Goal: Task Accomplishment & Management: Manage account settings

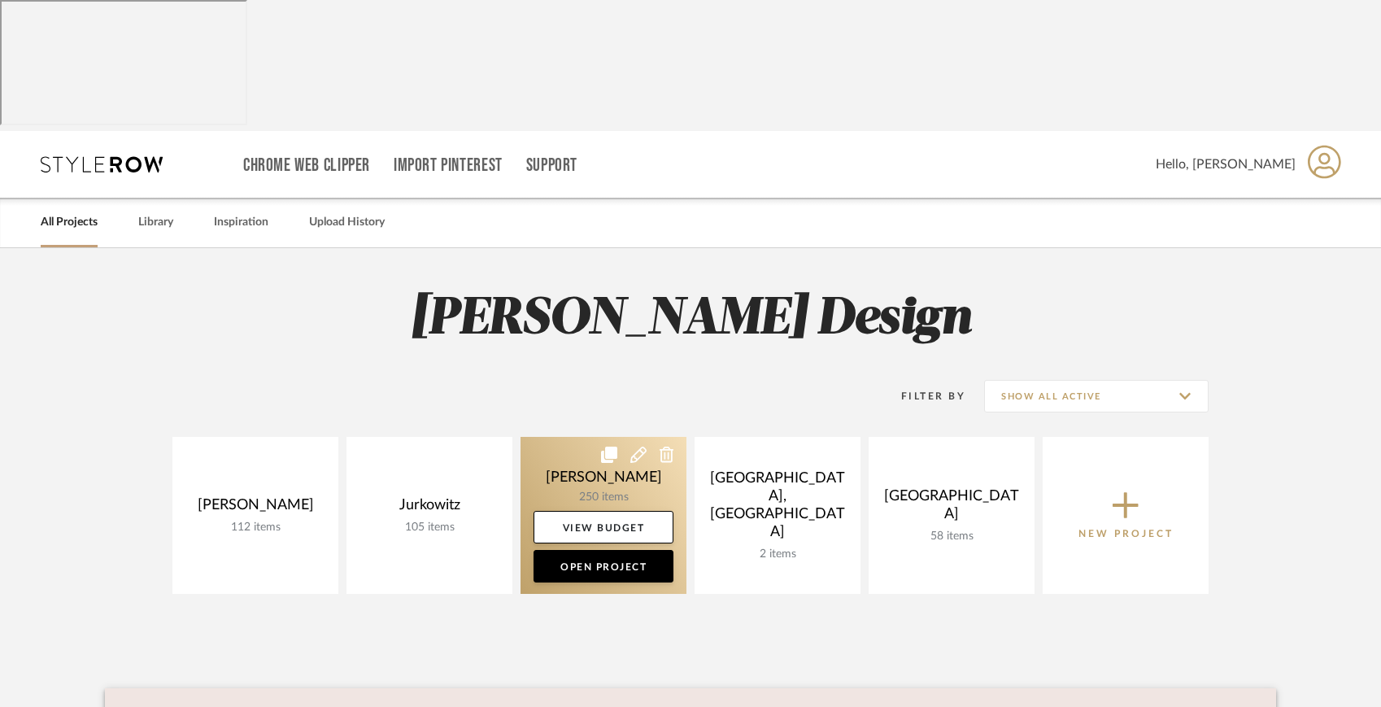
click at [580, 437] on link at bounding box center [603, 515] width 166 height 157
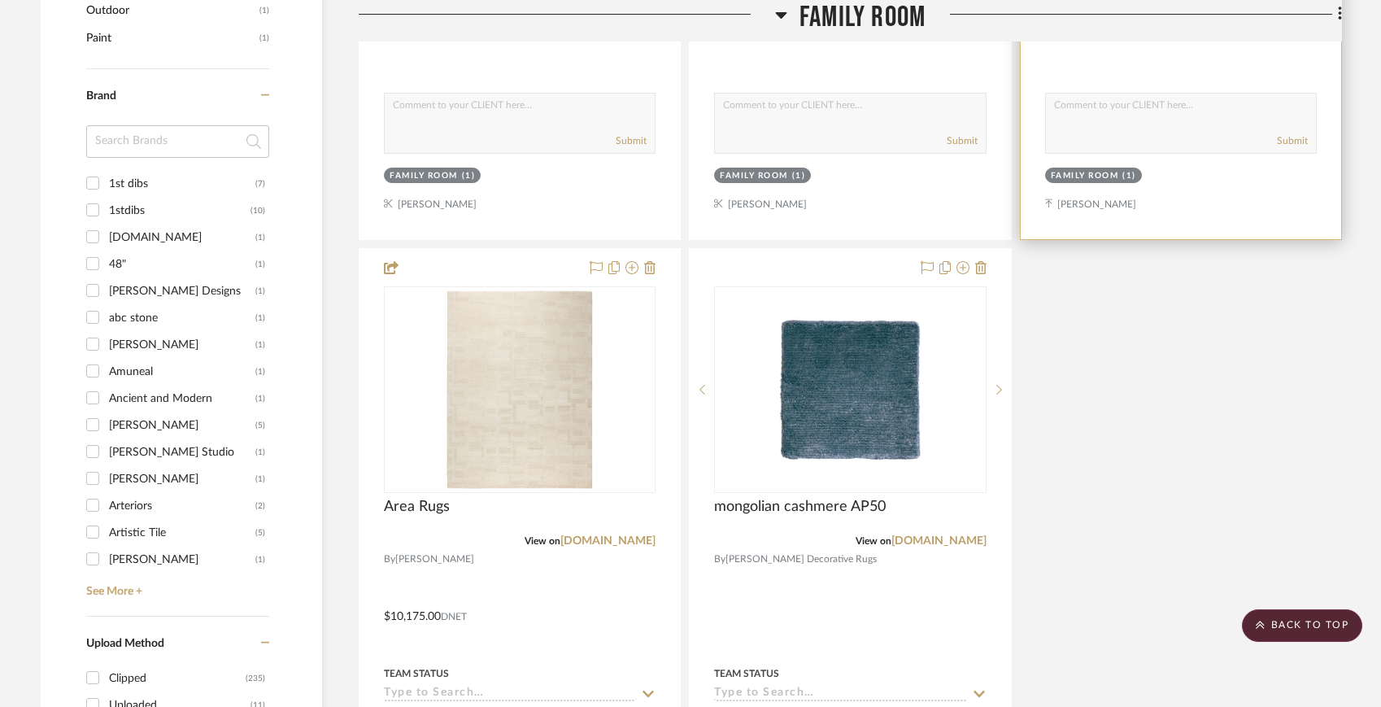
scroll to position [1833, 0]
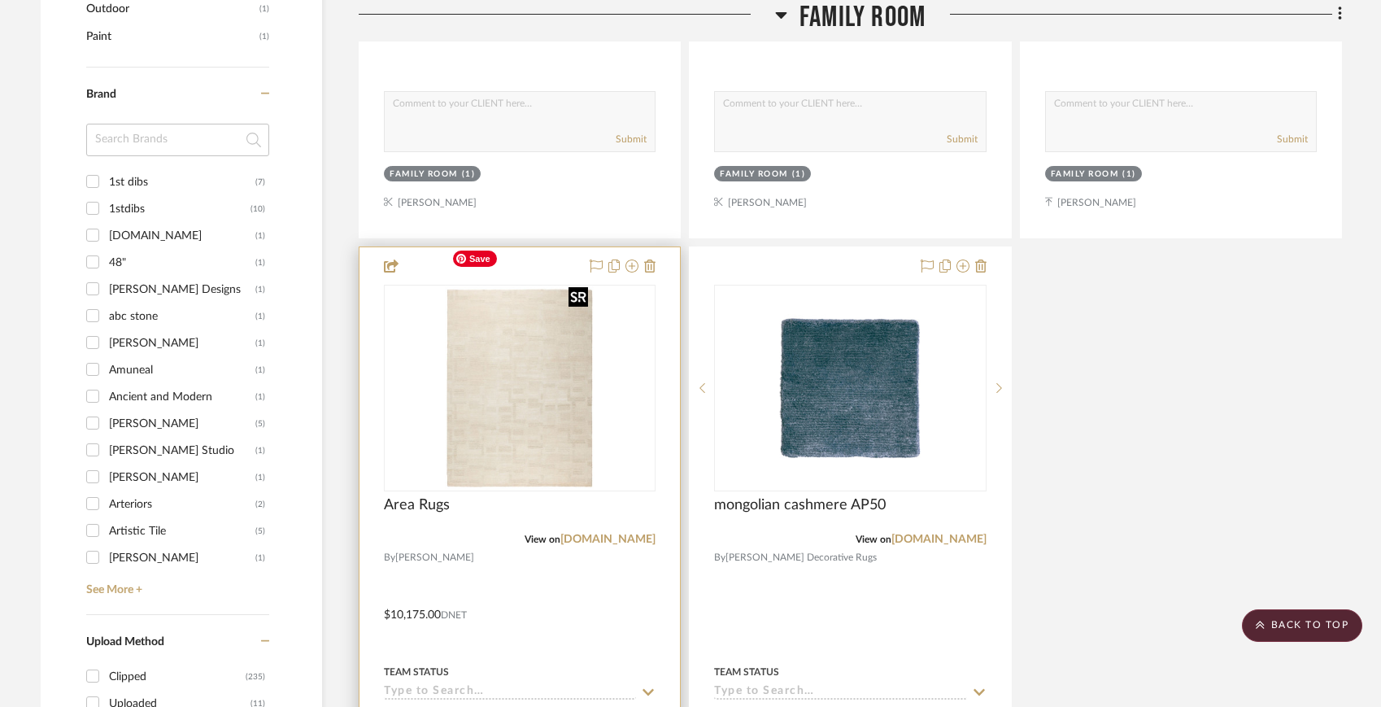
click at [513, 358] on img "0" at bounding box center [520, 387] width 150 height 203
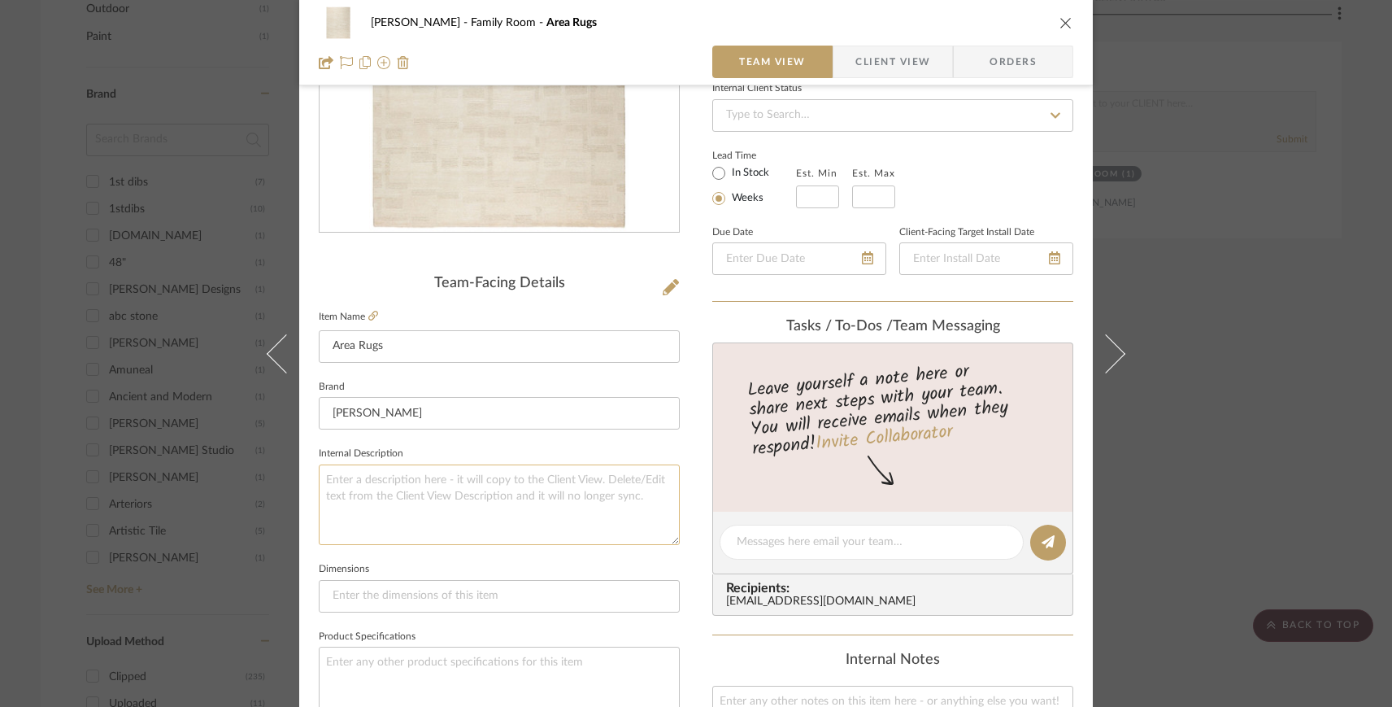
scroll to position [227, 0]
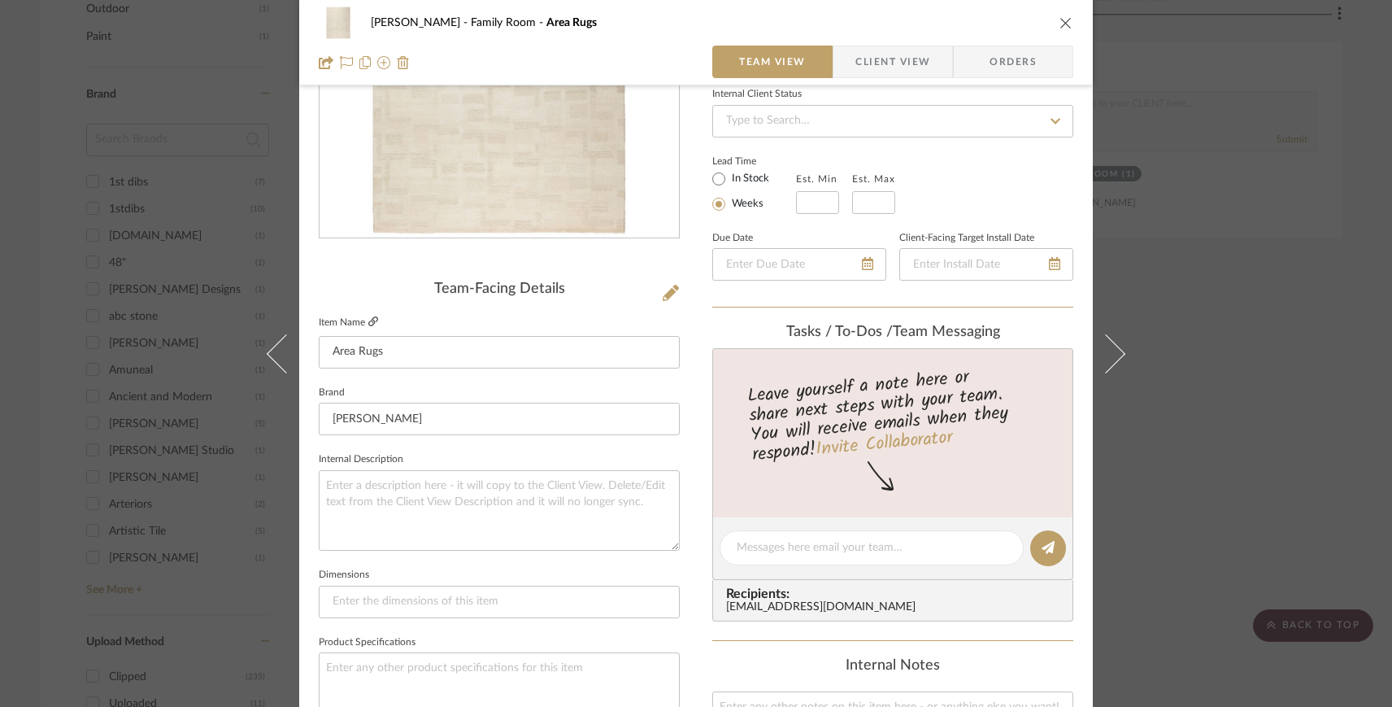
click at [368, 320] on icon at bounding box center [373, 321] width 10 height 10
click at [149, 118] on div "[PERSON_NAME] Family Room Area Rugs Team View Client View Orders Team-Facing De…" at bounding box center [696, 353] width 1392 height 707
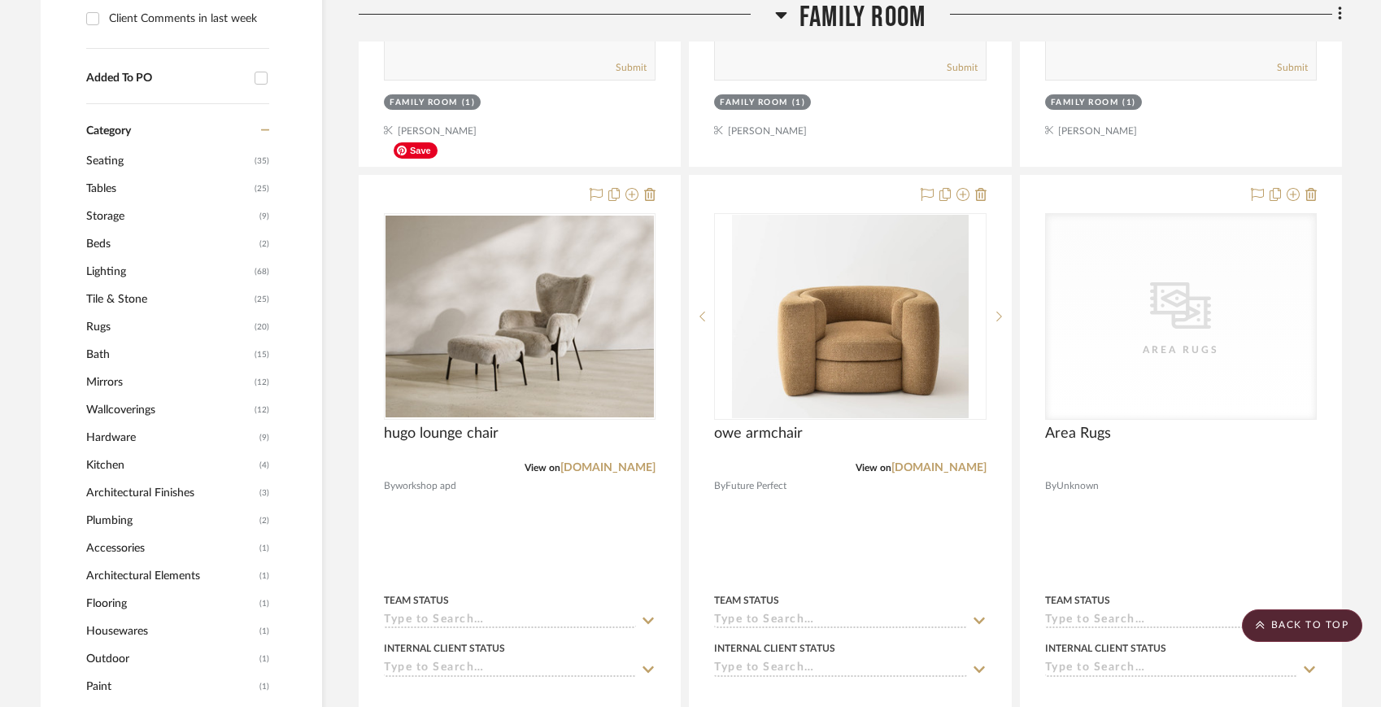
scroll to position [1184, 0]
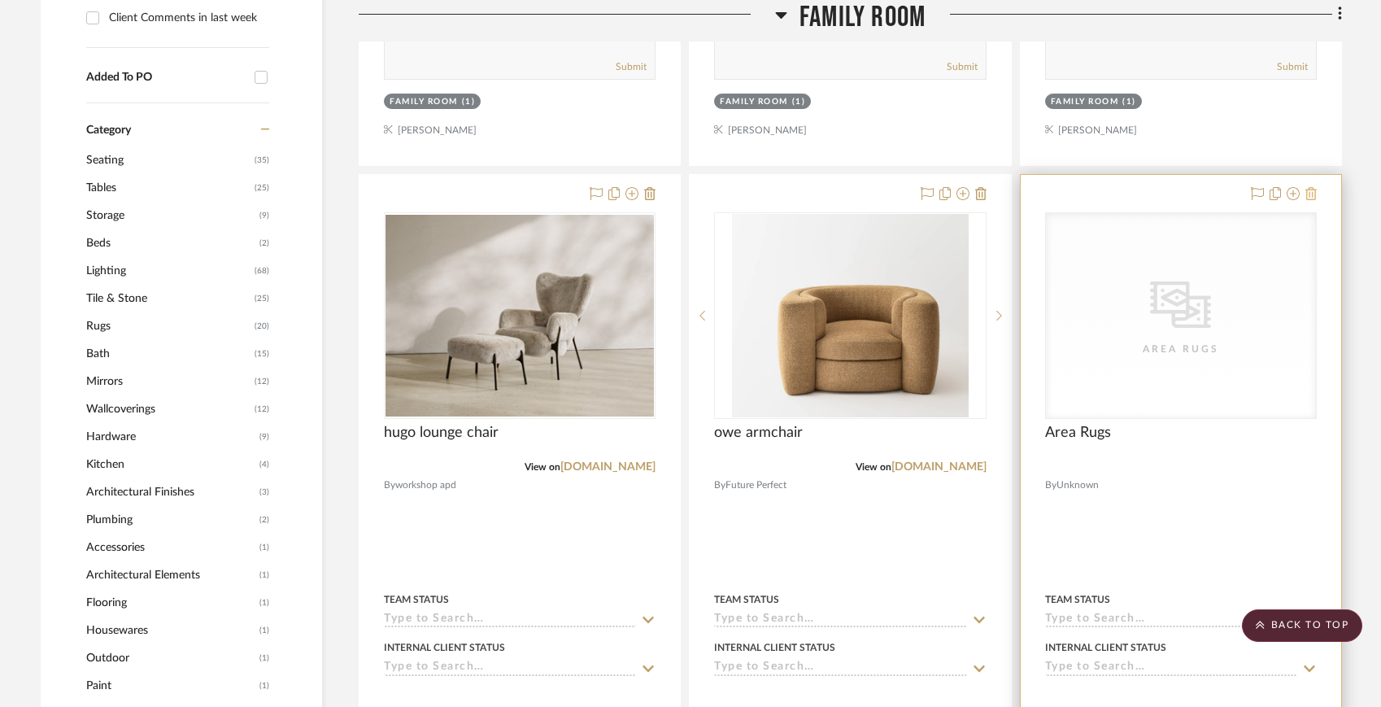
click at [1315, 187] on icon at bounding box center [1310, 193] width 11 height 13
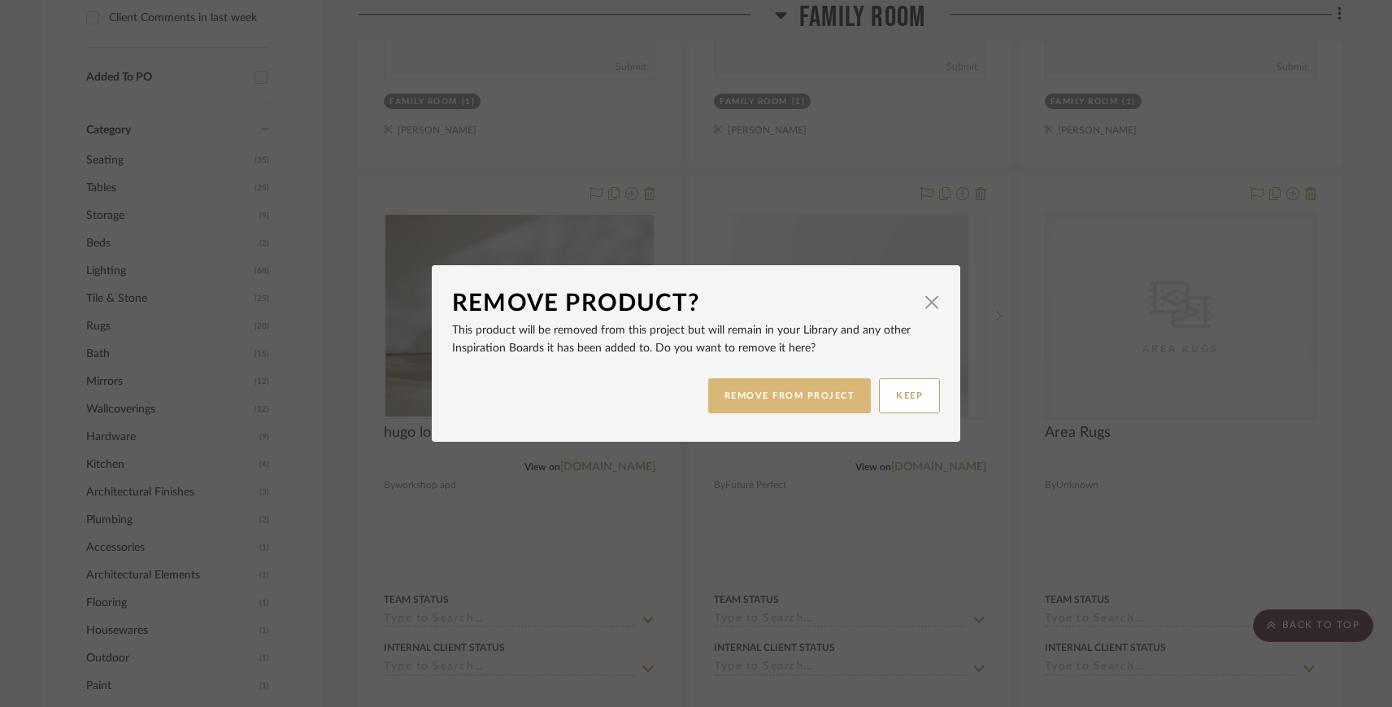
click at [841, 384] on button "REMOVE FROM PROJECT" at bounding box center [789, 395] width 163 height 35
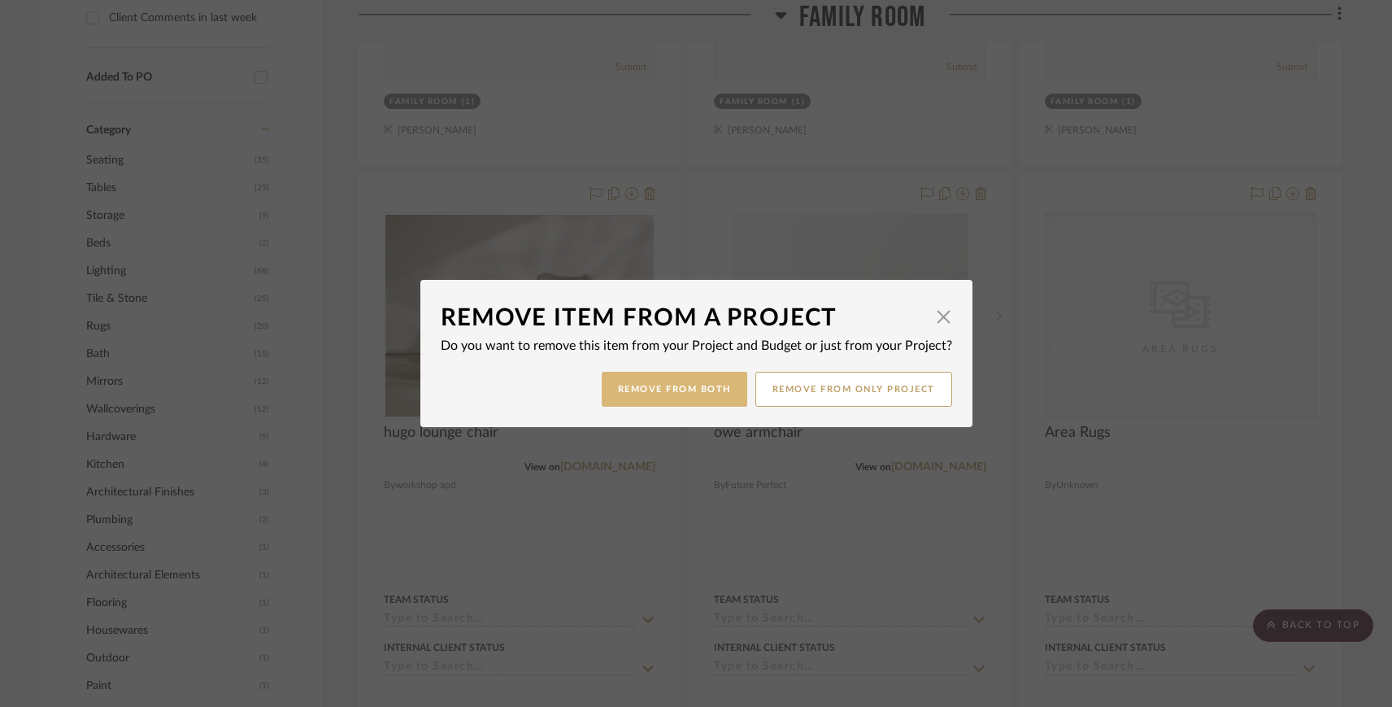
click at [639, 387] on button "Remove from Both" at bounding box center [675, 389] width 146 height 35
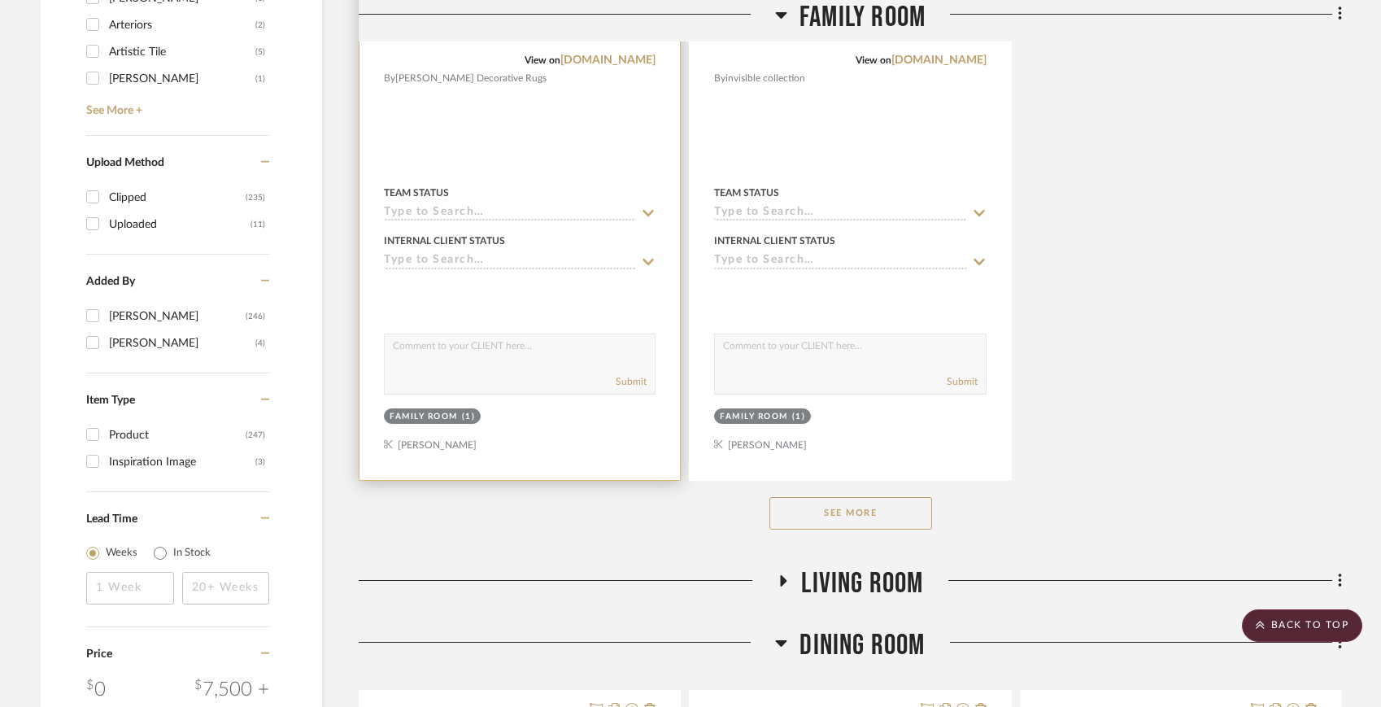
scroll to position [2317, 0]
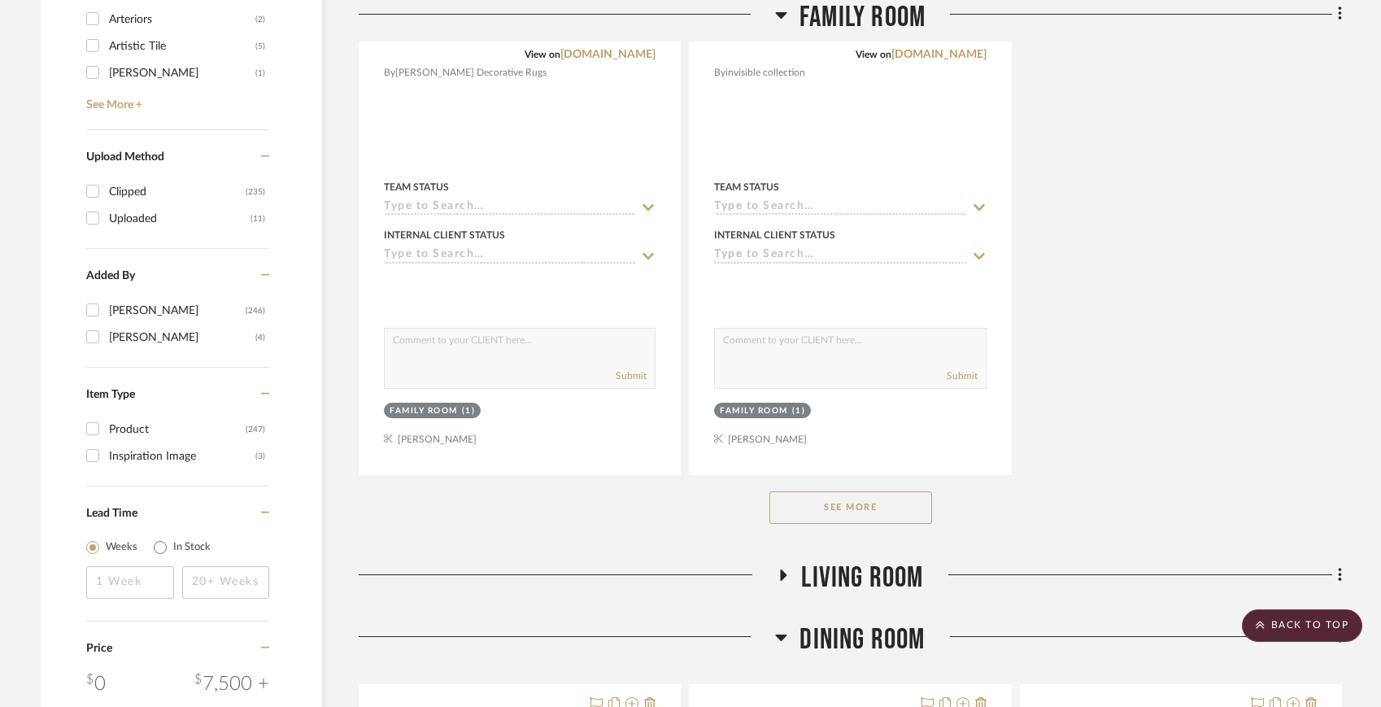
click at [807, 496] on button "See More" at bounding box center [850, 507] width 163 height 33
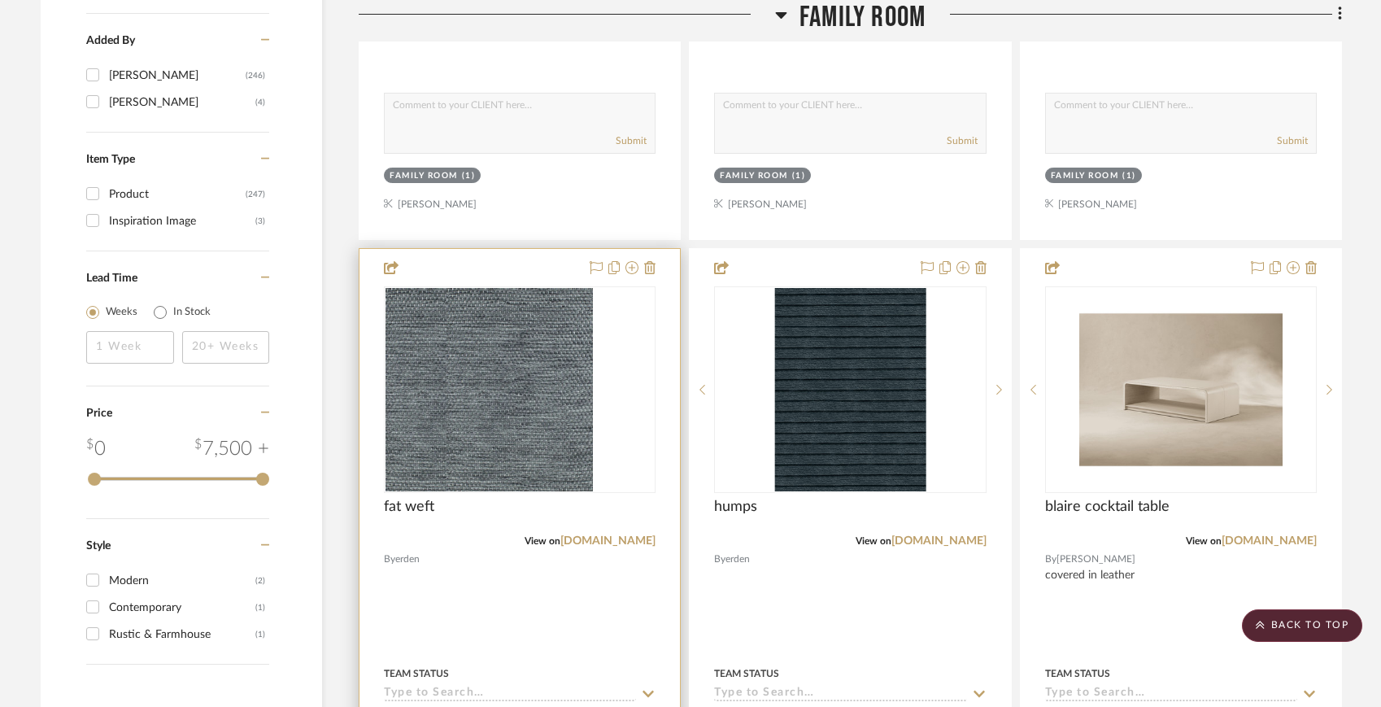
scroll to position [2633, 0]
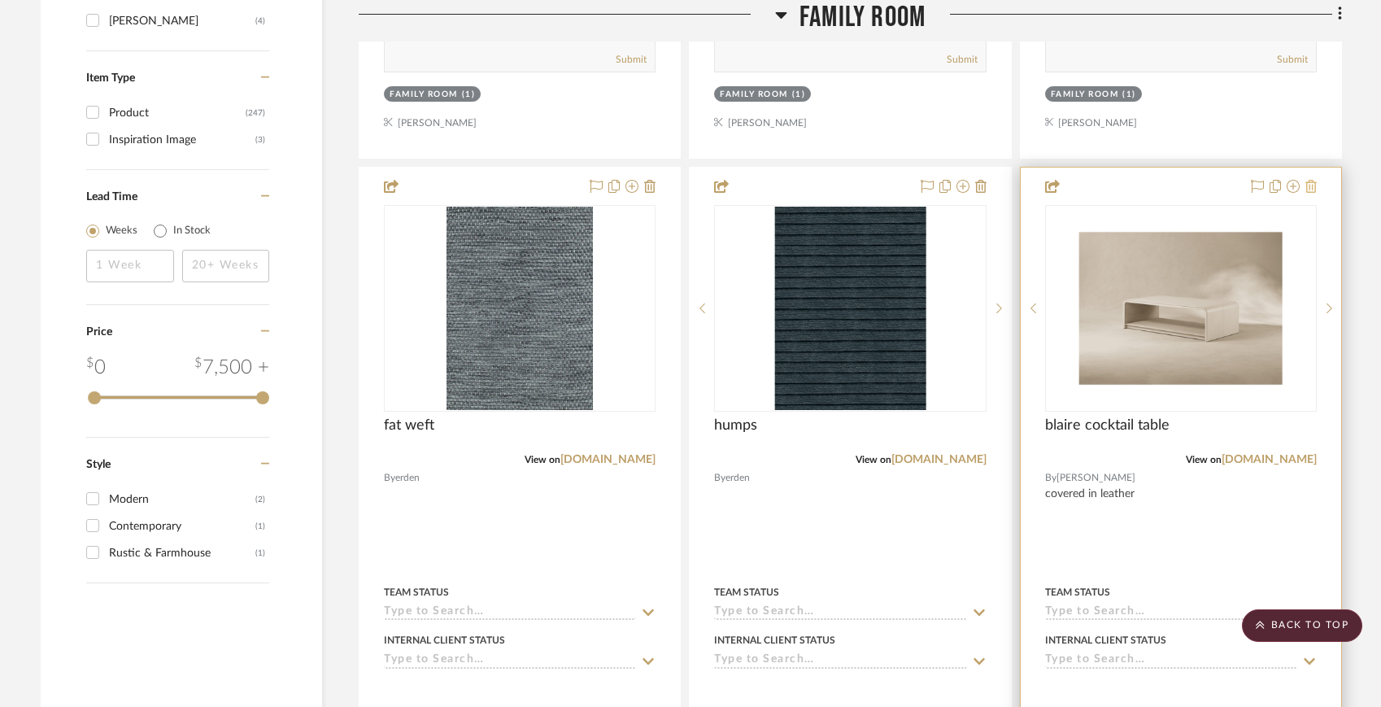
click at [1307, 180] on icon at bounding box center [1310, 186] width 11 height 13
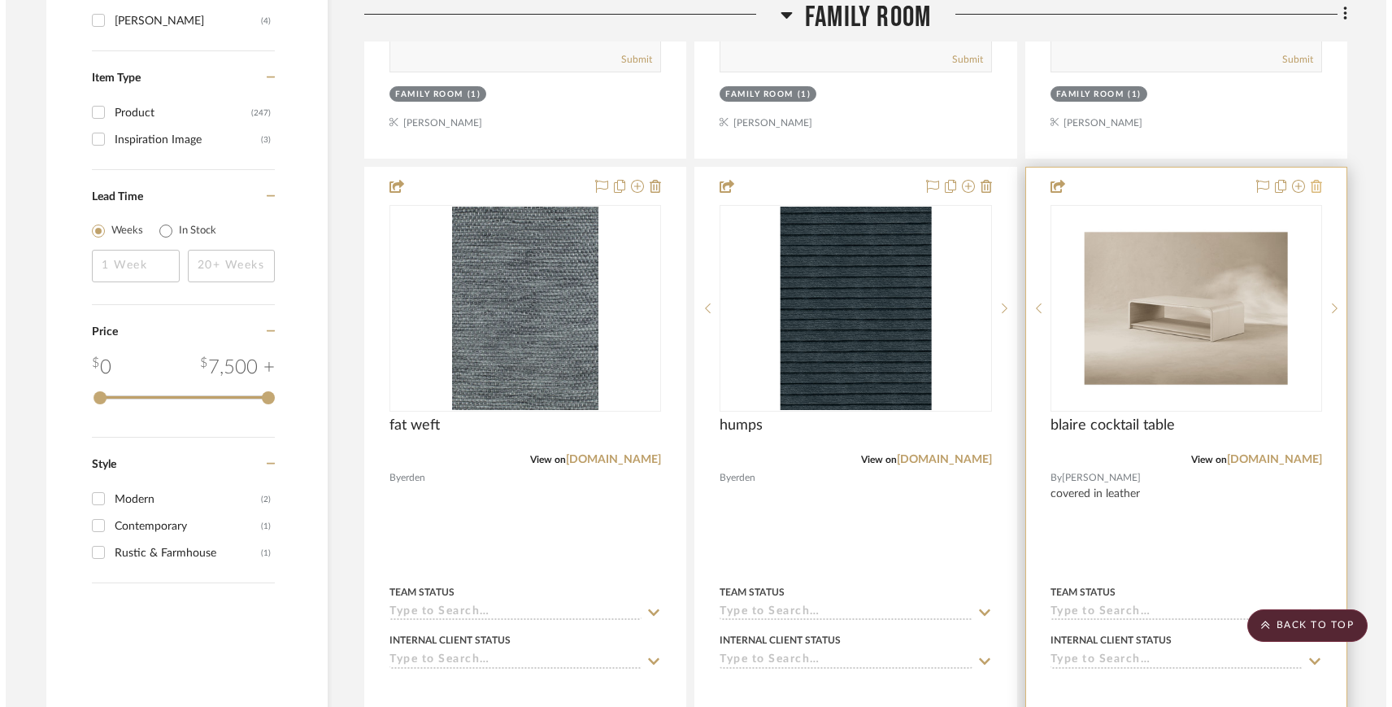
scroll to position [0, 0]
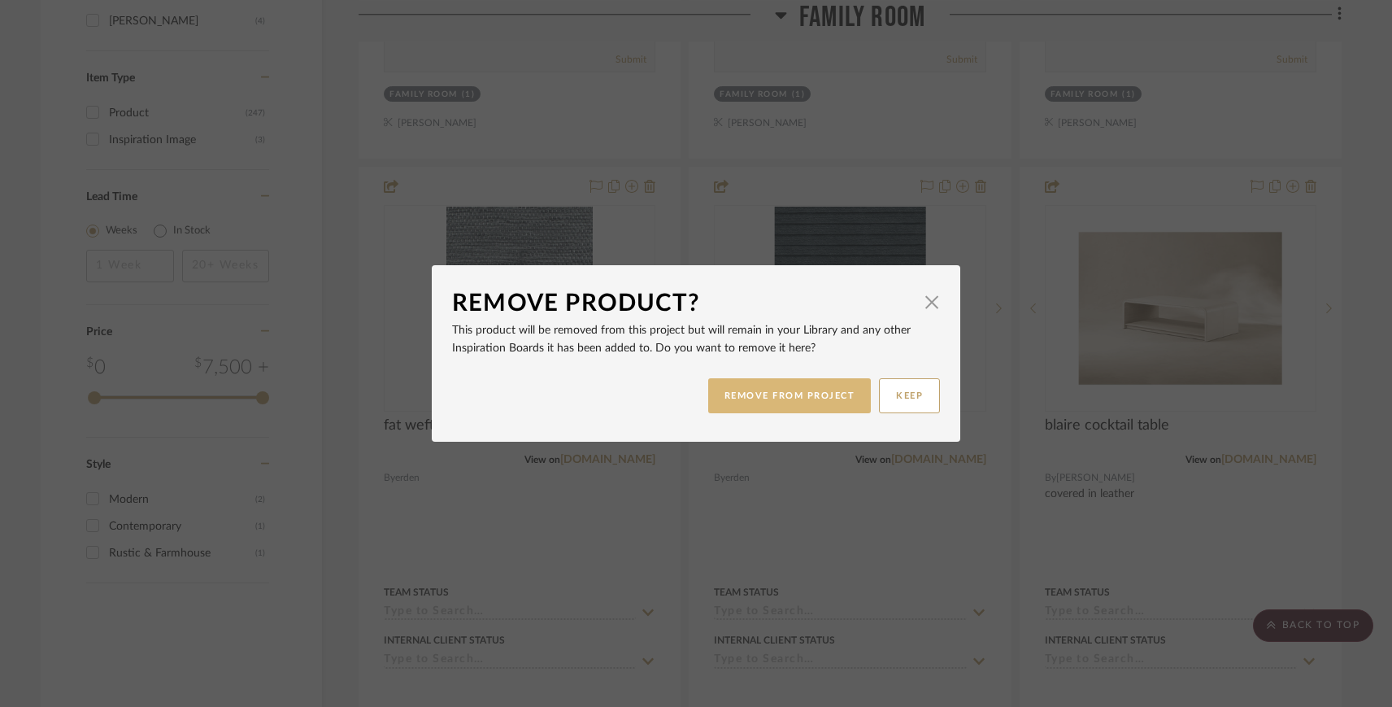
click at [755, 400] on button "REMOVE FROM PROJECT" at bounding box center [789, 395] width 163 height 35
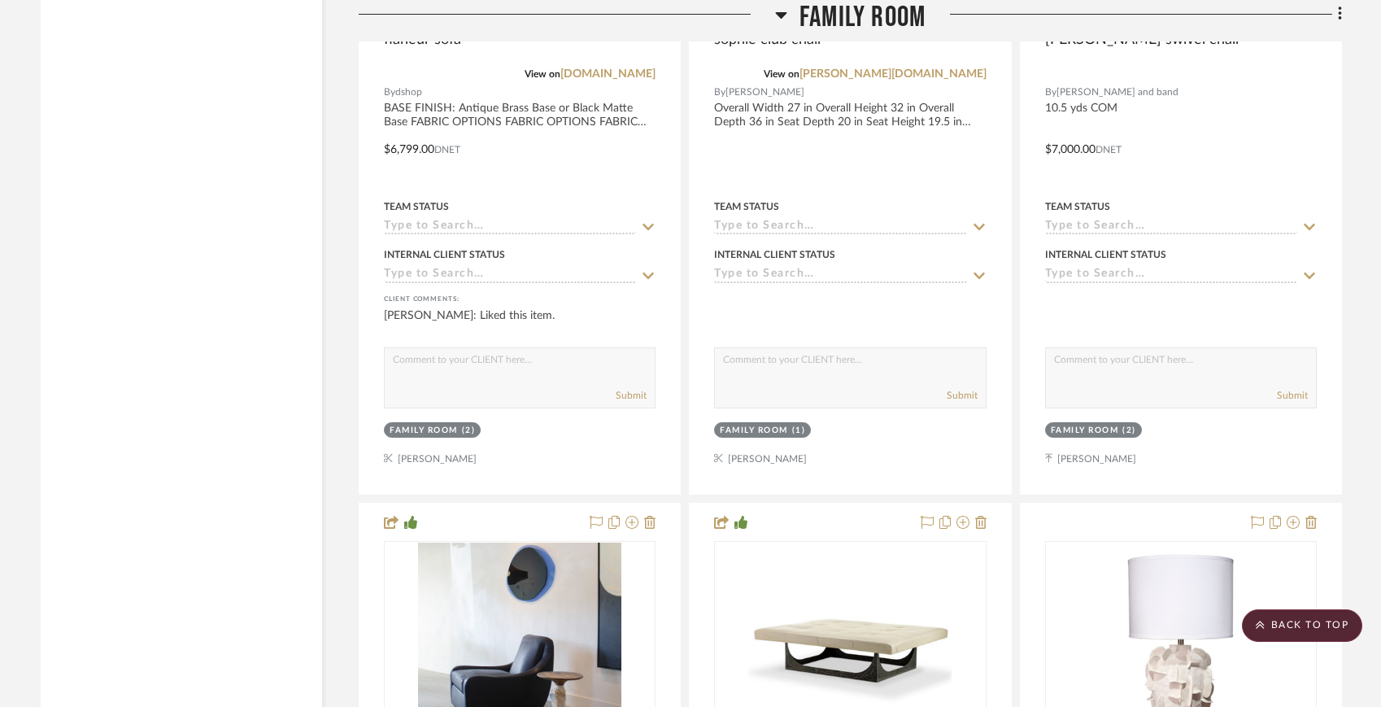
scroll to position [6390, 0]
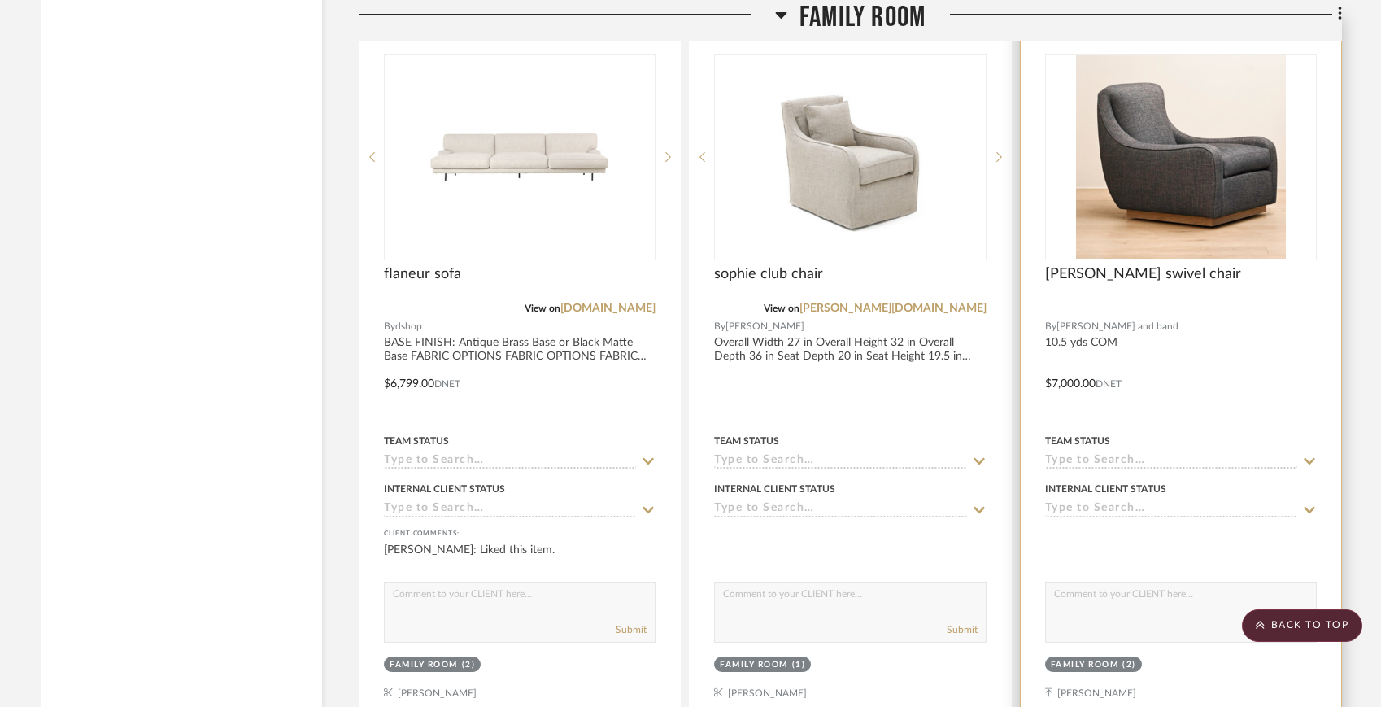
click at [1308, 41] on icon at bounding box center [1310, 34] width 11 height 13
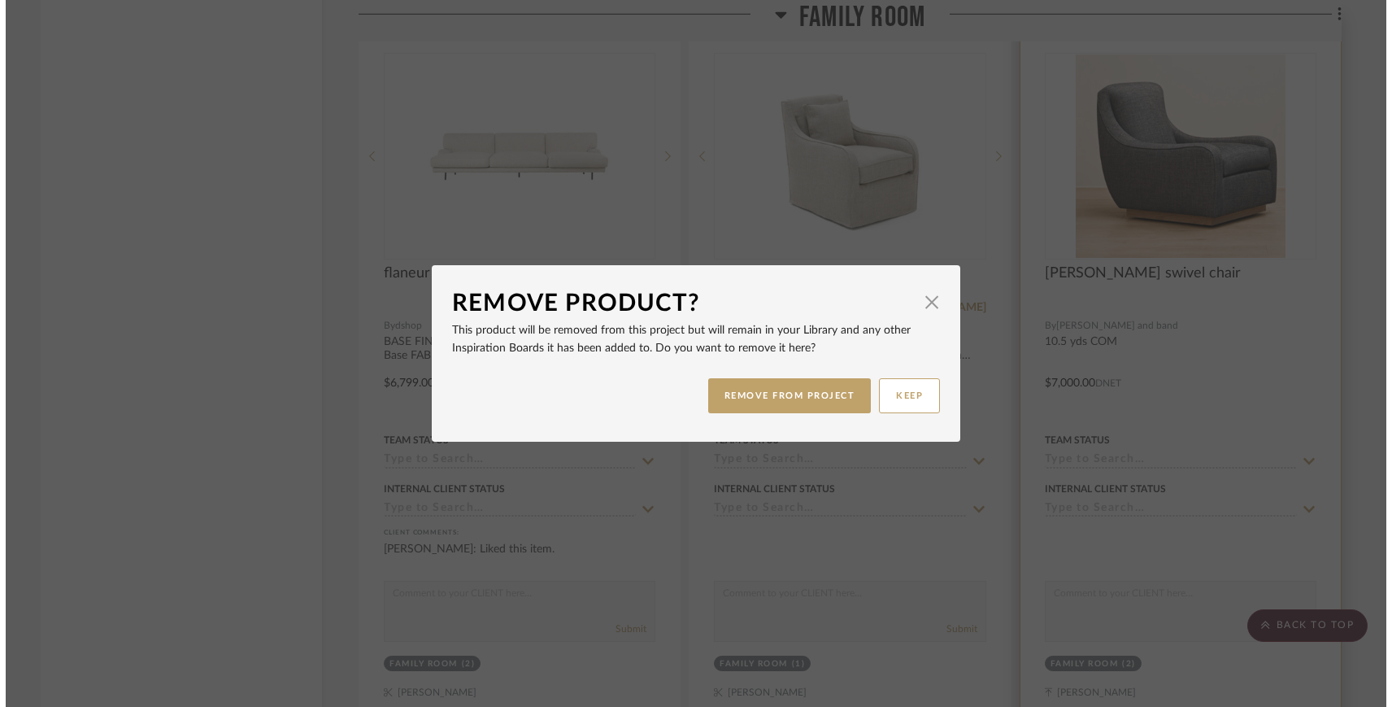
scroll to position [0, 0]
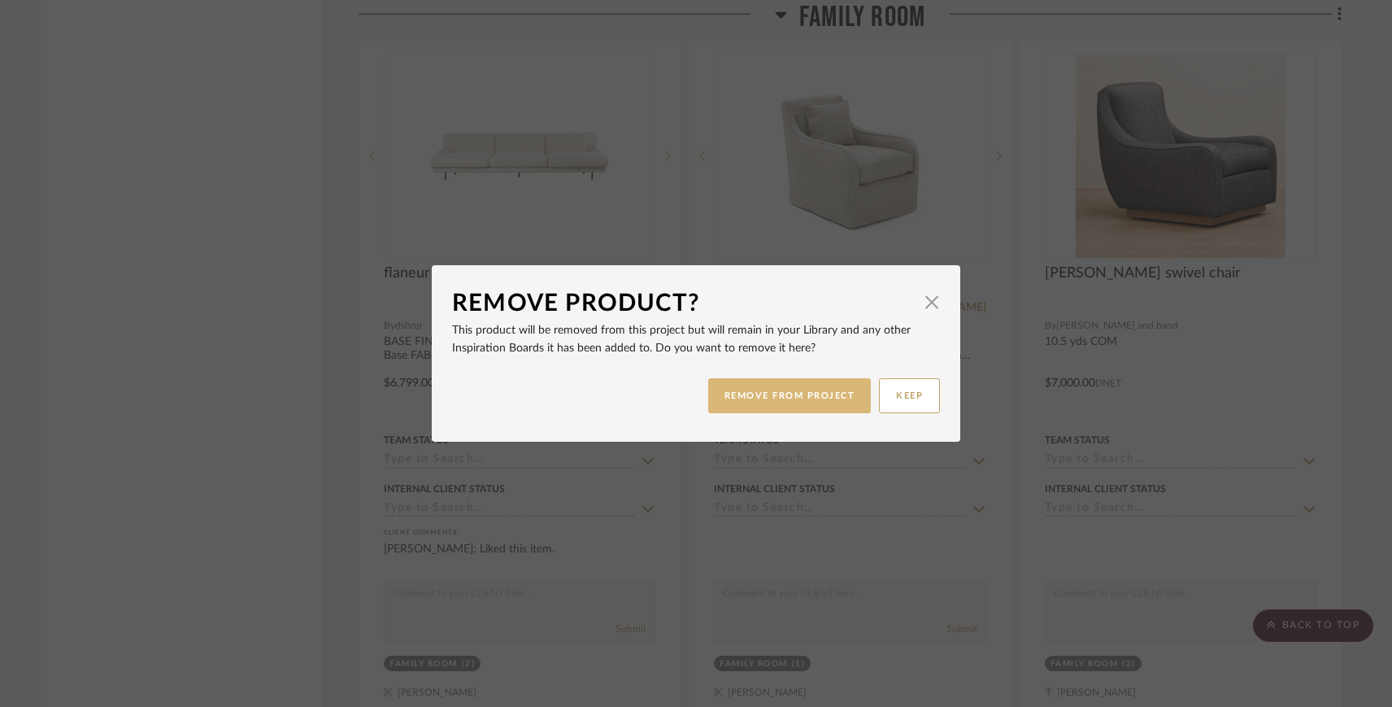
click at [815, 398] on button "REMOVE FROM PROJECT" at bounding box center [789, 395] width 163 height 35
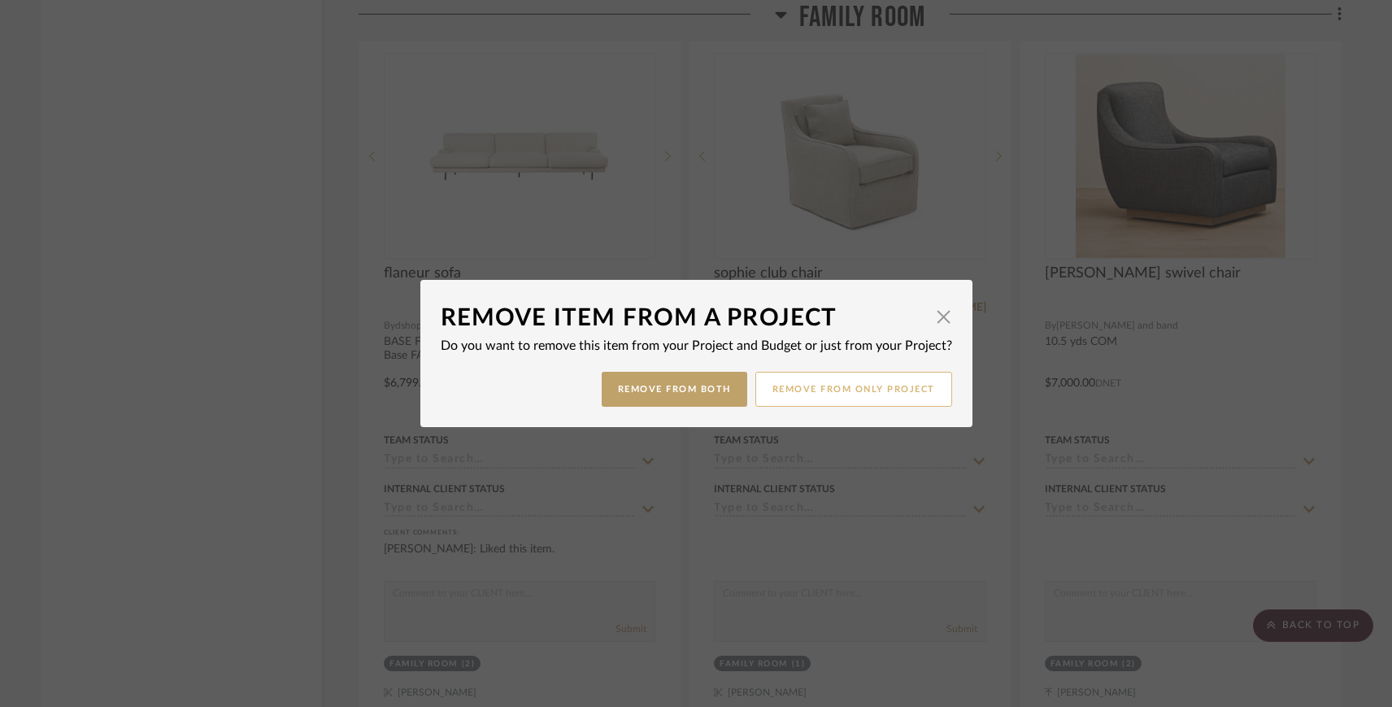
click at [803, 398] on button "Remove from only Project" at bounding box center [853, 389] width 197 height 35
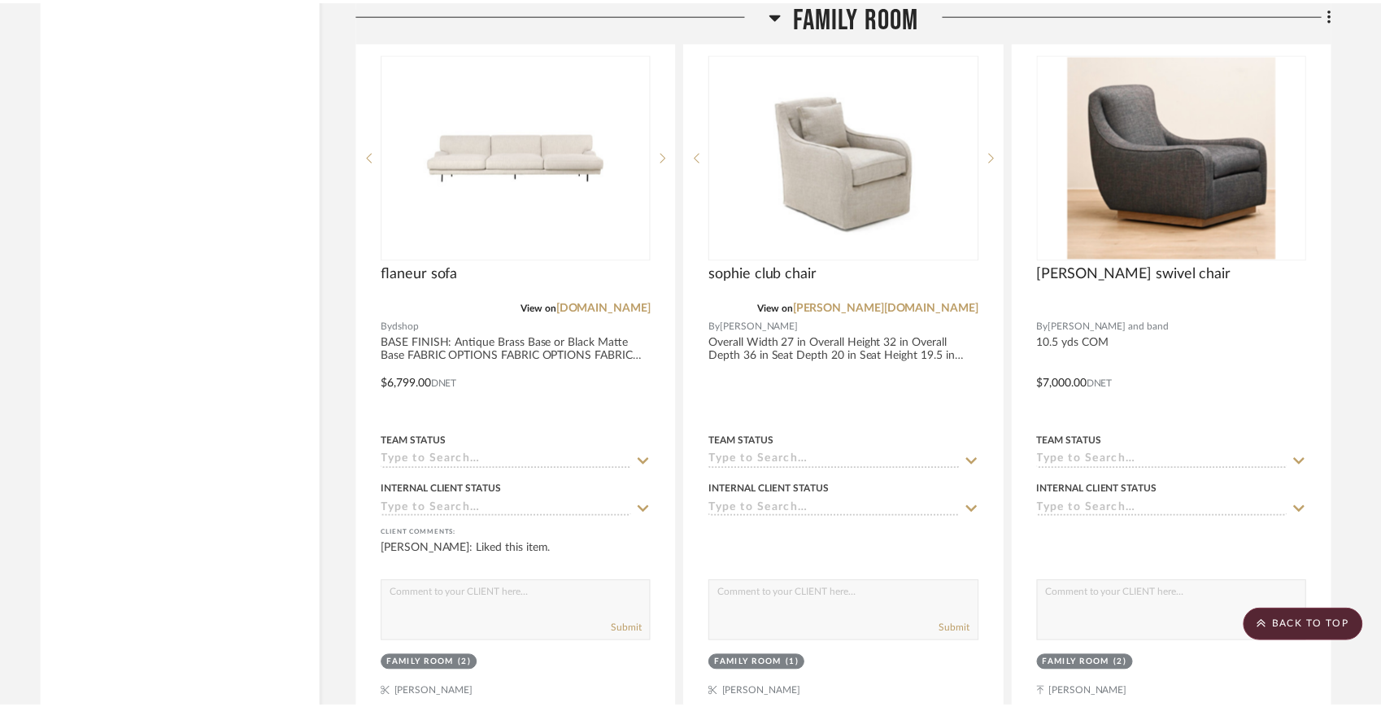
scroll to position [6390, 0]
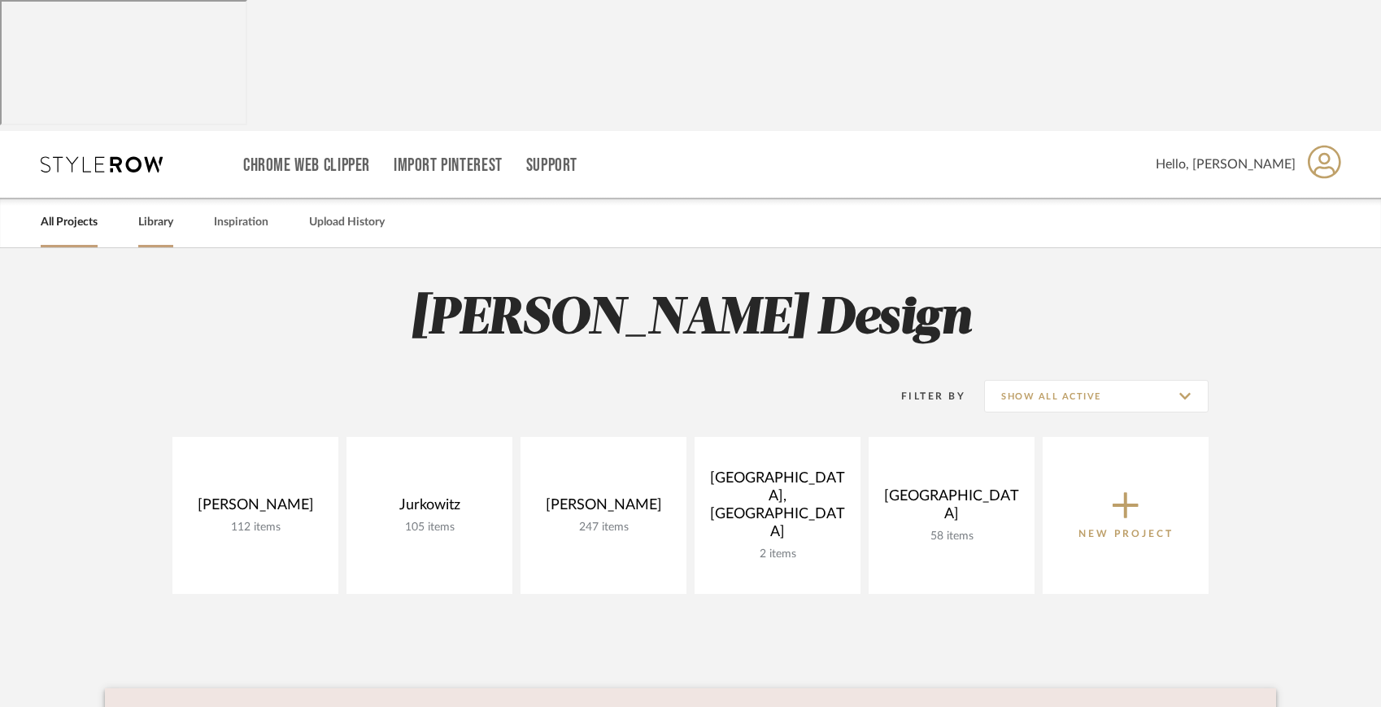
click at [152, 211] on link "Library" at bounding box center [155, 222] width 35 height 22
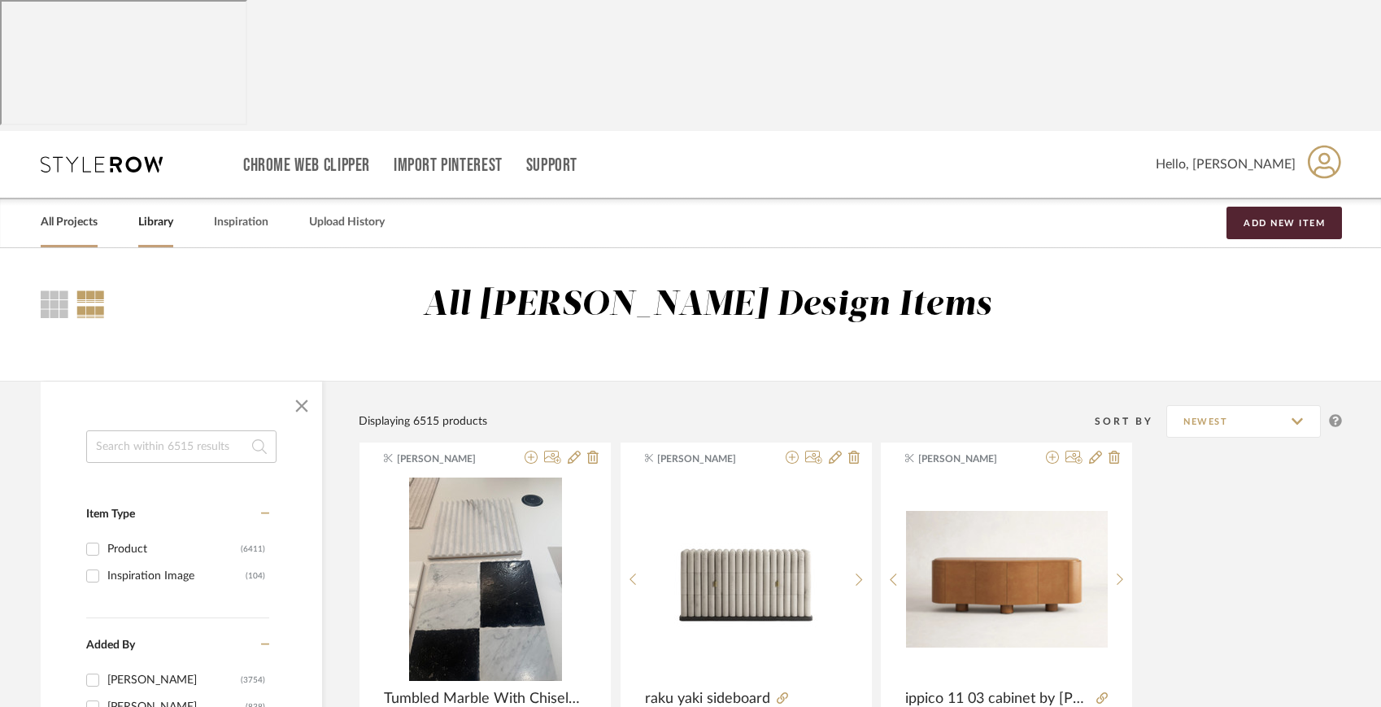
click at [51, 211] on link "All Projects" at bounding box center [69, 222] width 57 height 22
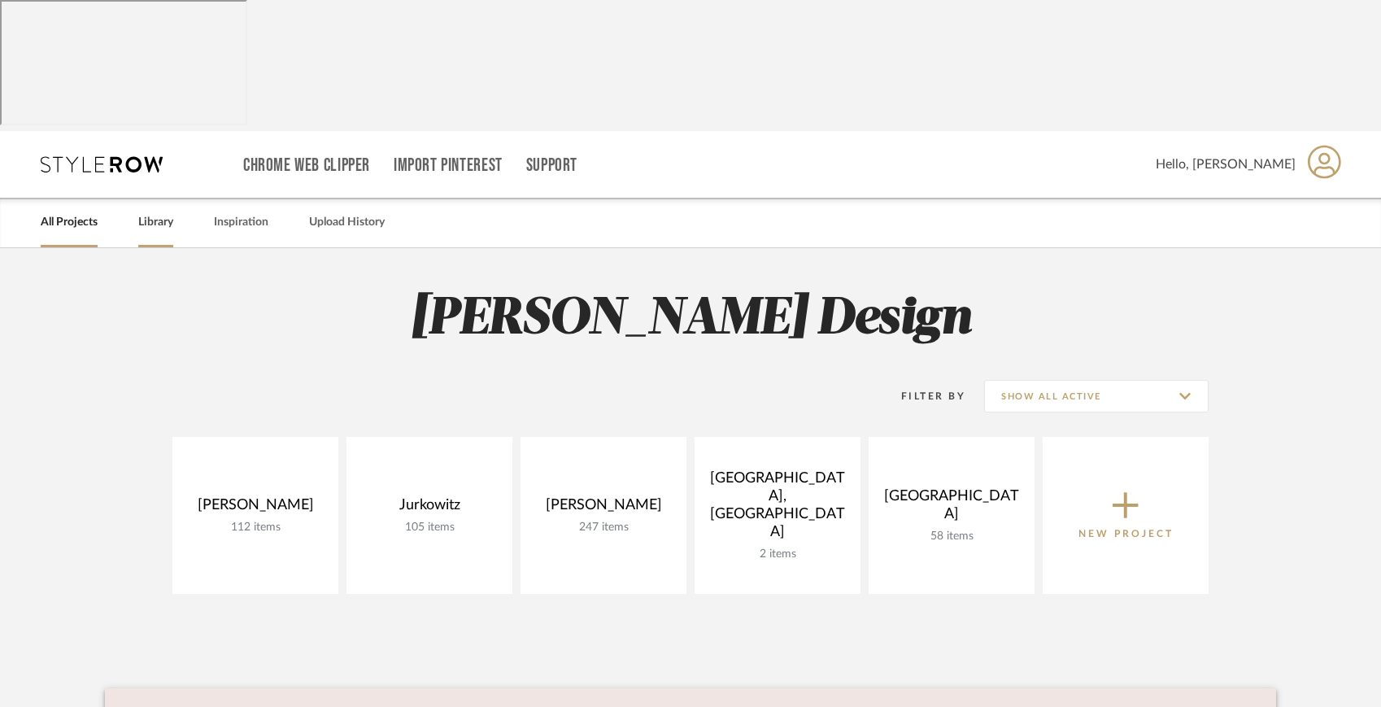
click at [159, 211] on link "Library" at bounding box center [155, 222] width 35 height 22
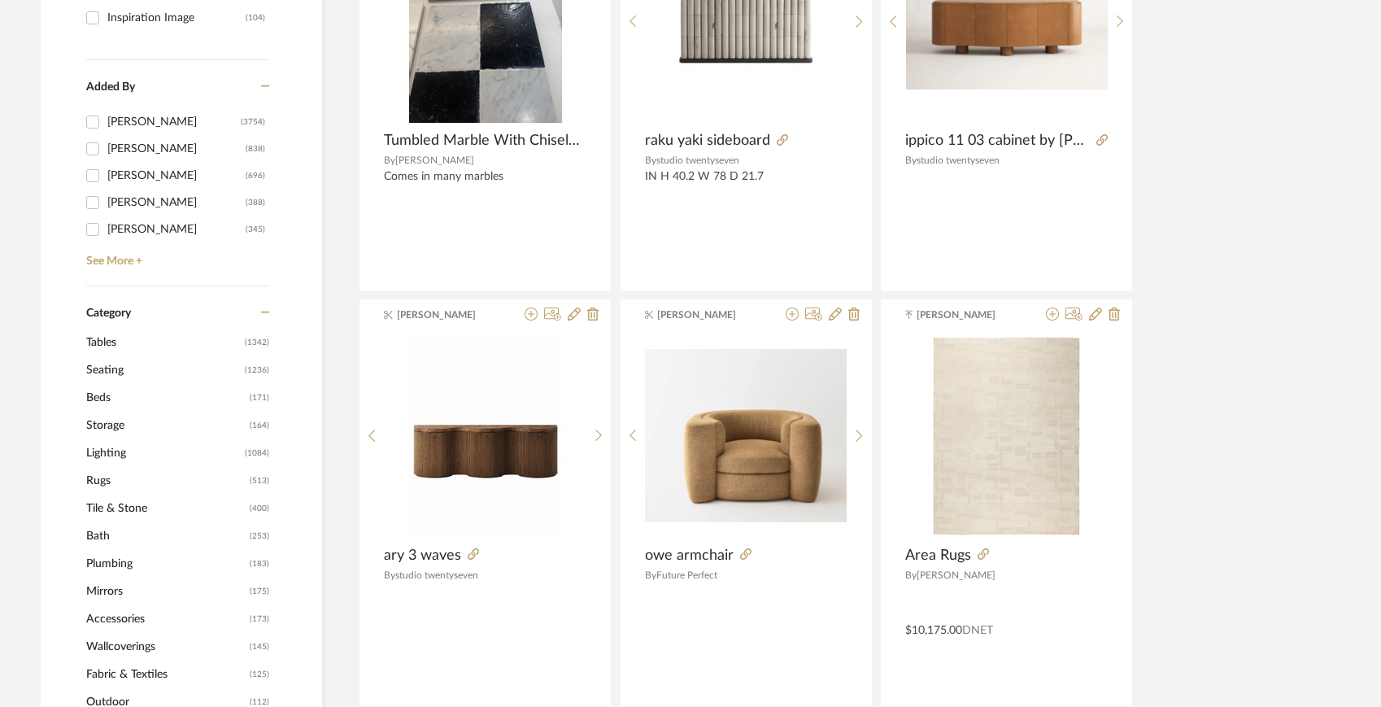
scroll to position [564, 0]
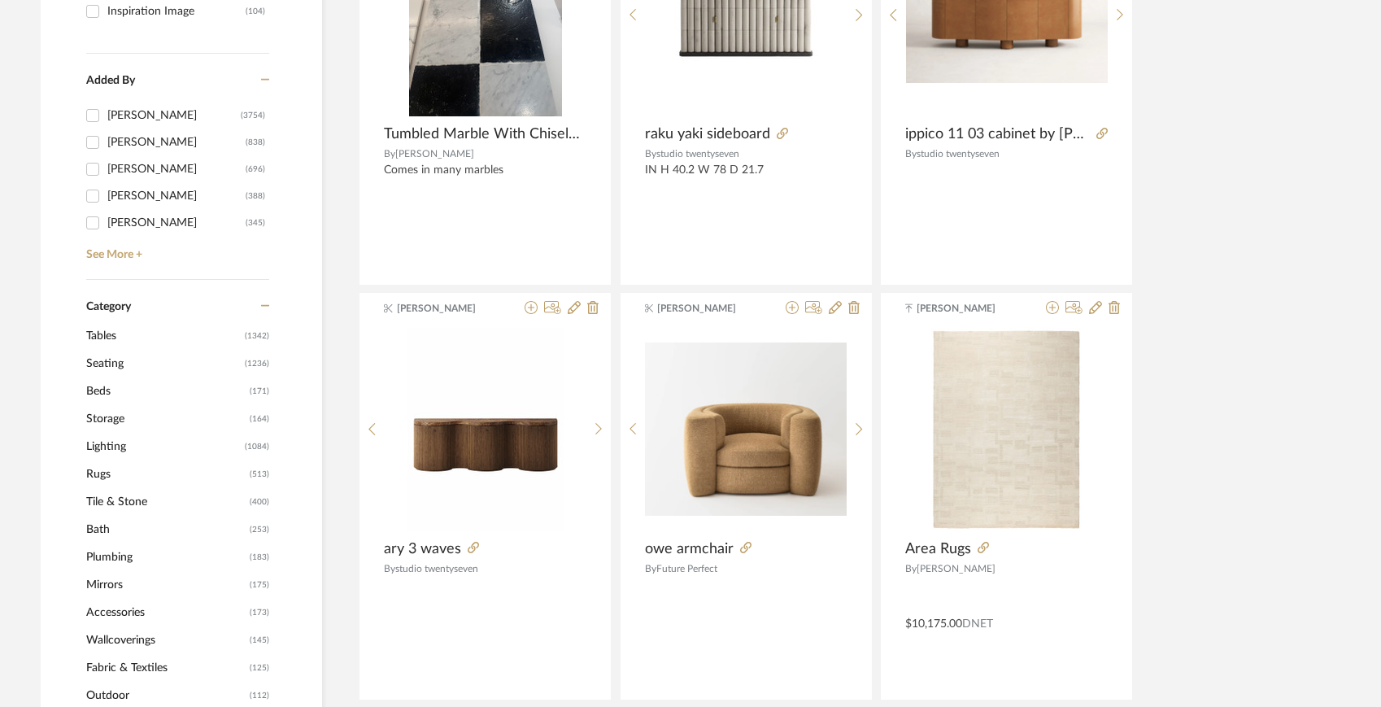
click at [124, 654] on span "Fabric & Textiles" at bounding box center [165, 668] width 159 height 28
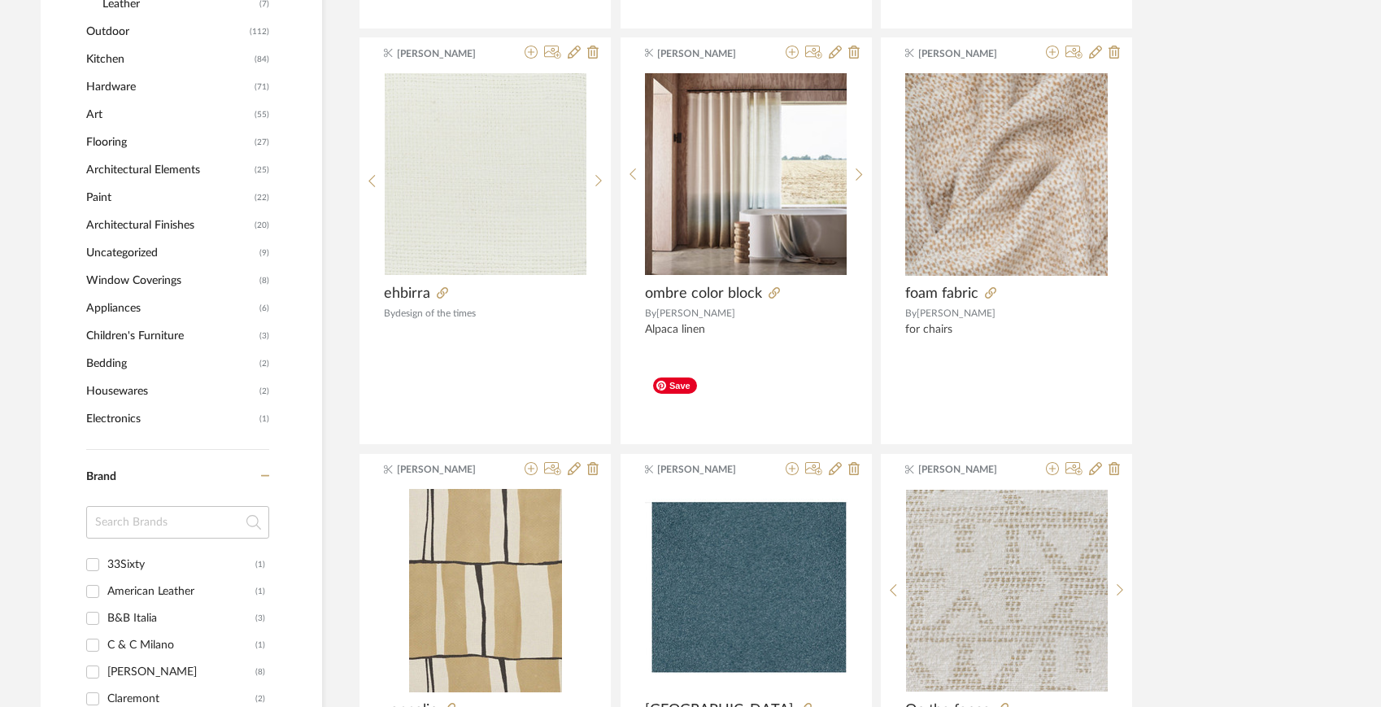
scroll to position [1303, 0]
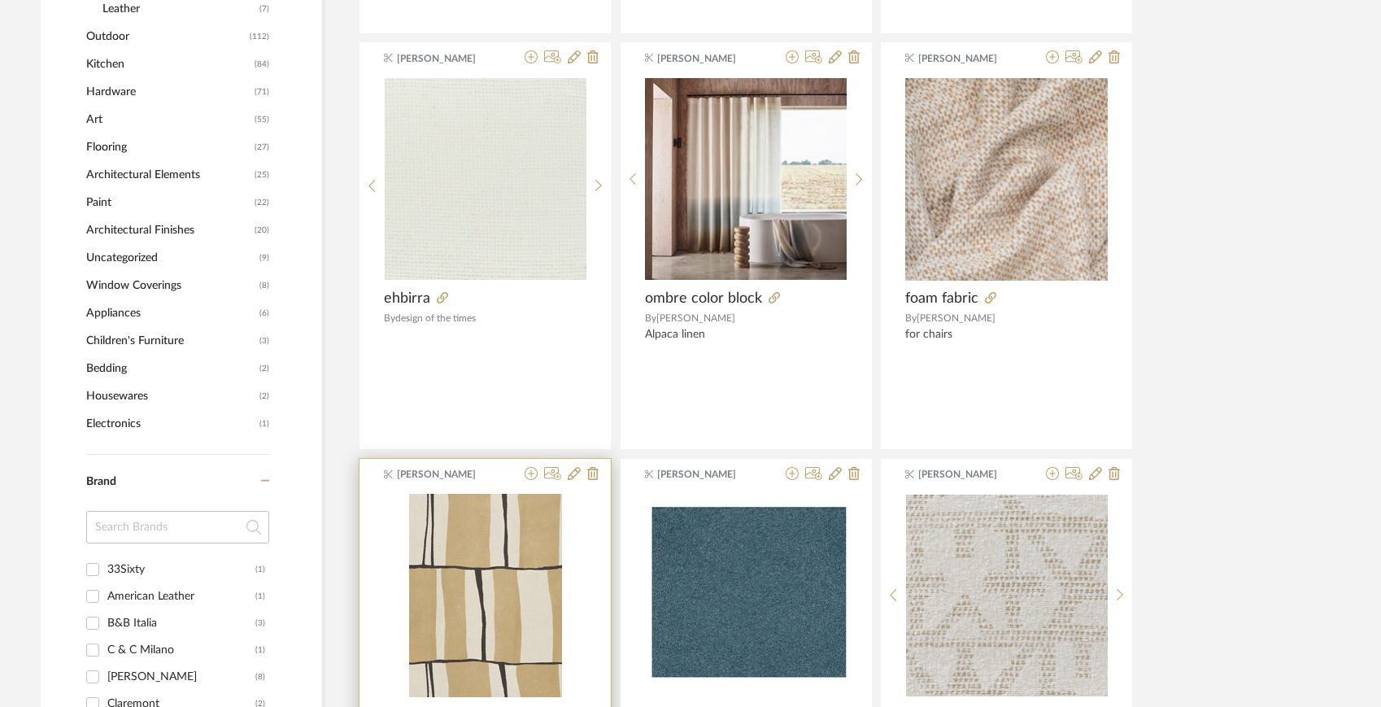
click at [448, 706] on icon at bounding box center [449, 712] width 11 height 11
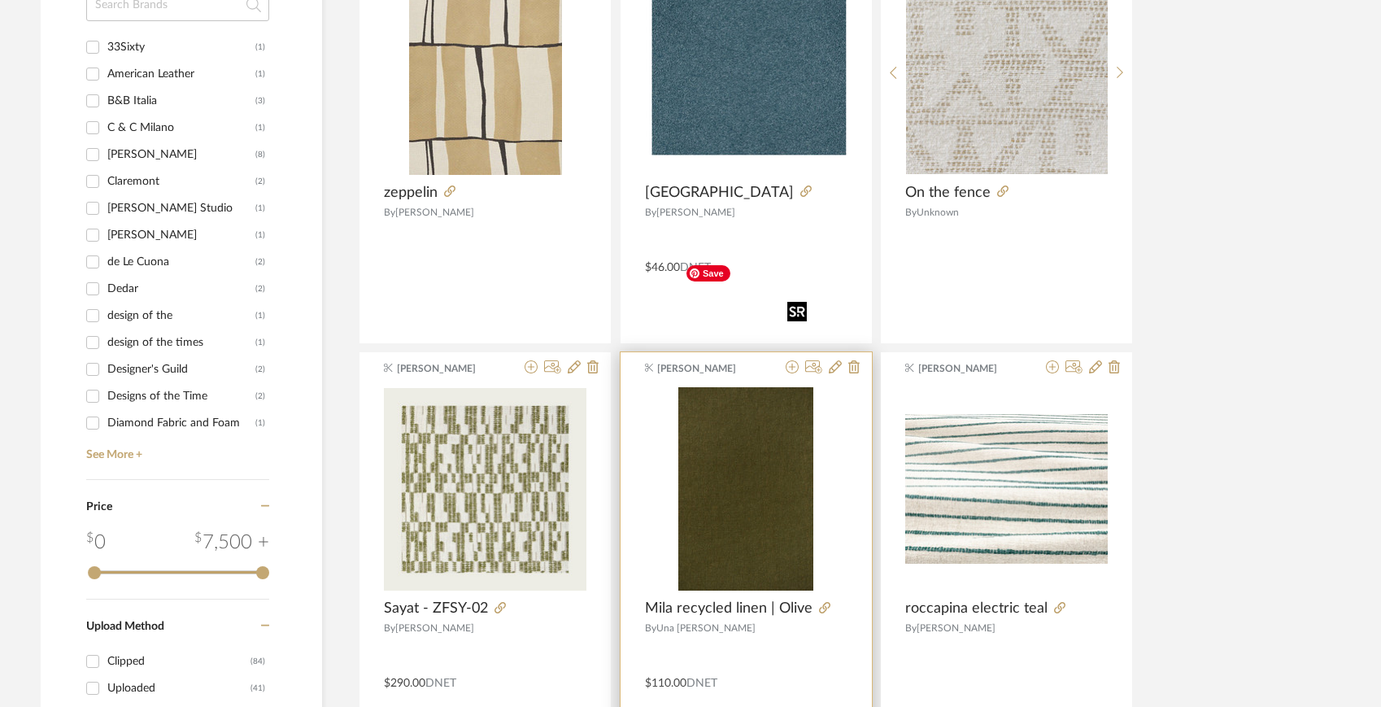
scroll to position [1845, 0]
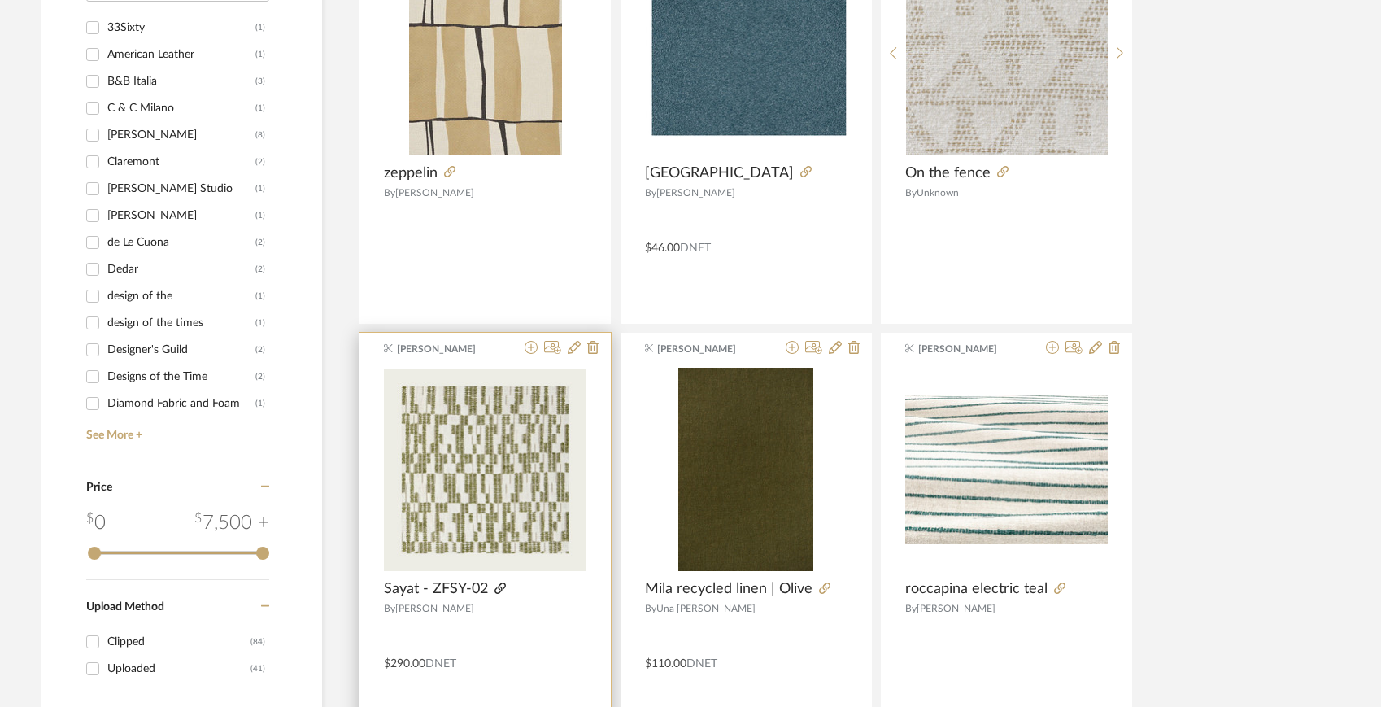
click at [496, 582] on icon at bounding box center [499, 587] width 11 height 11
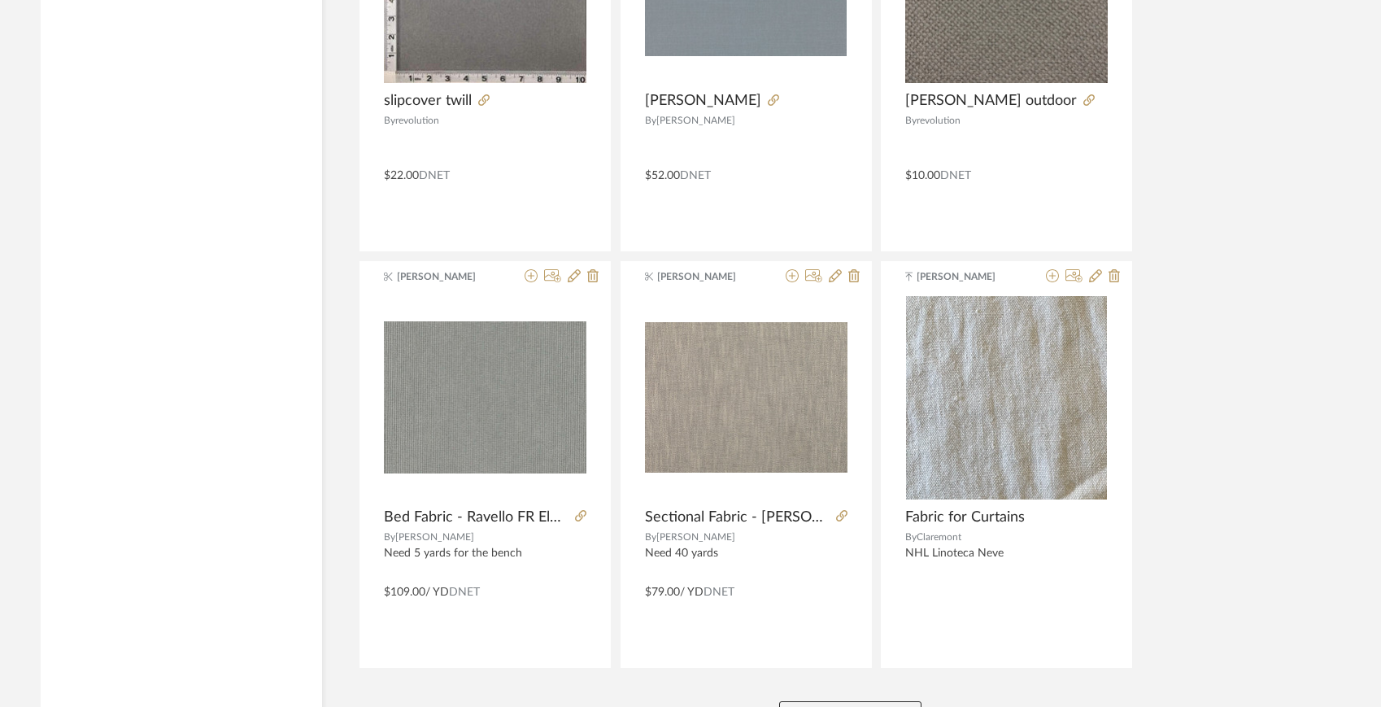
scroll to position [4829, 0]
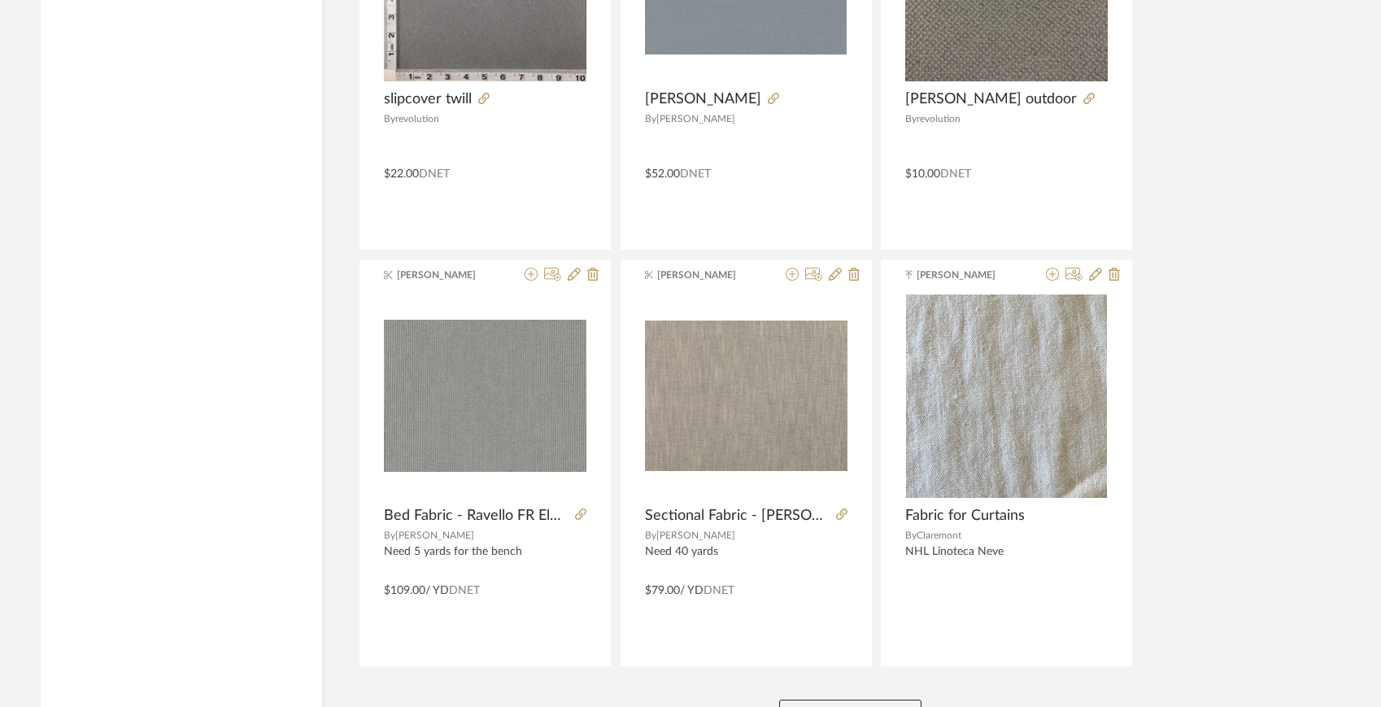
click at [861, 699] on button "View More" at bounding box center [850, 715] width 142 height 33
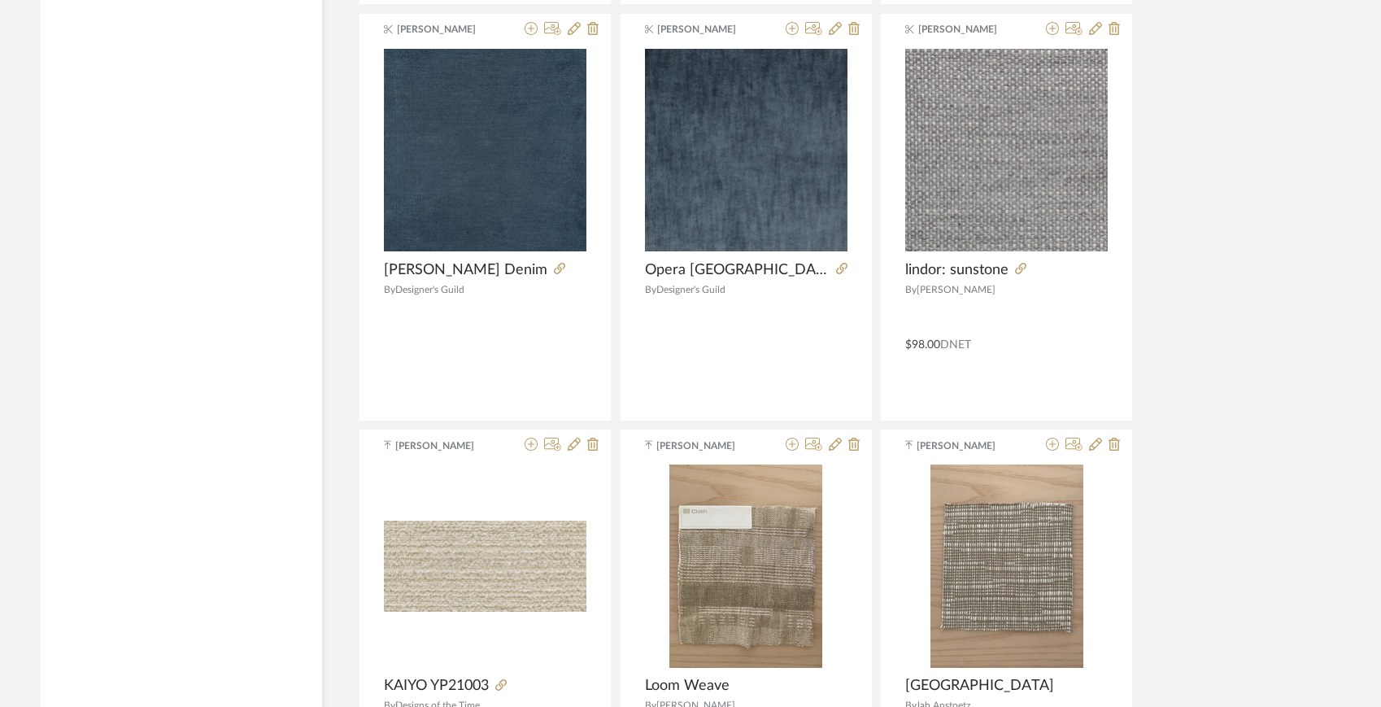
scroll to position [8406, 0]
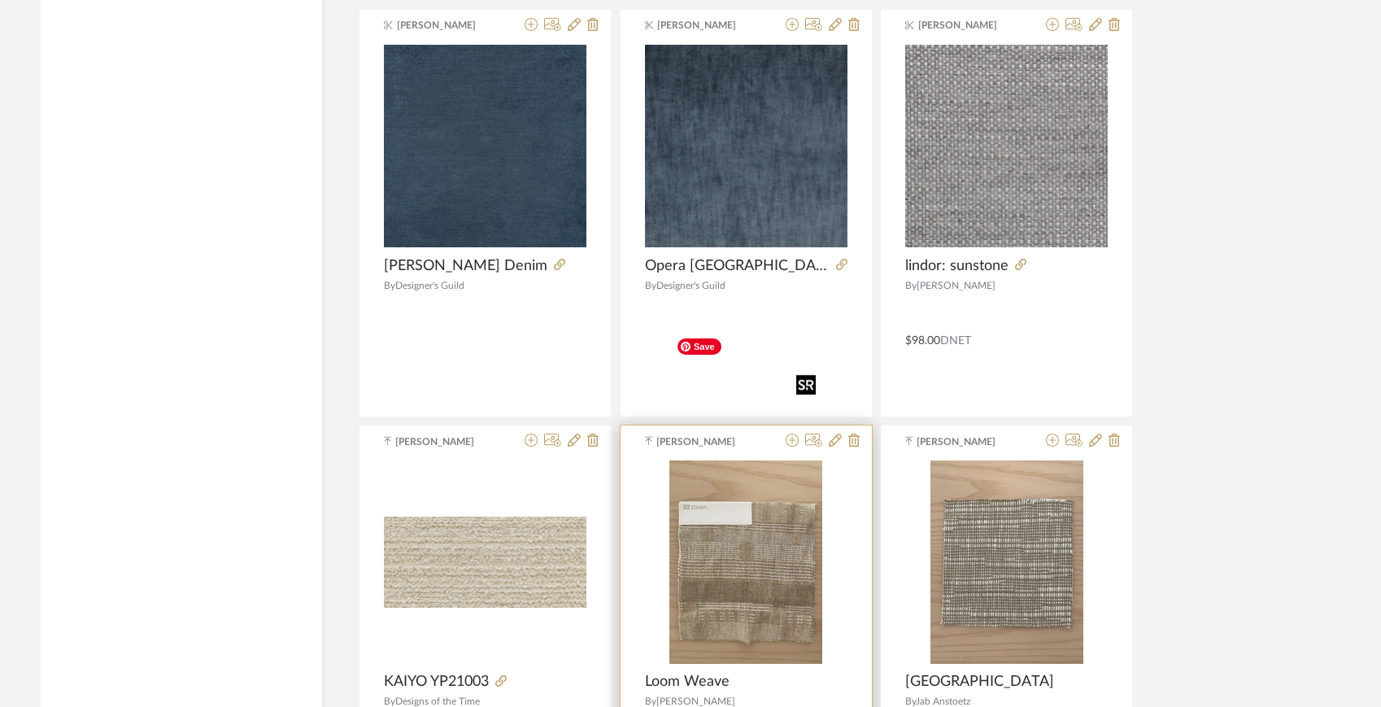
click at [751, 477] on img "0" at bounding box center [745, 561] width 153 height 203
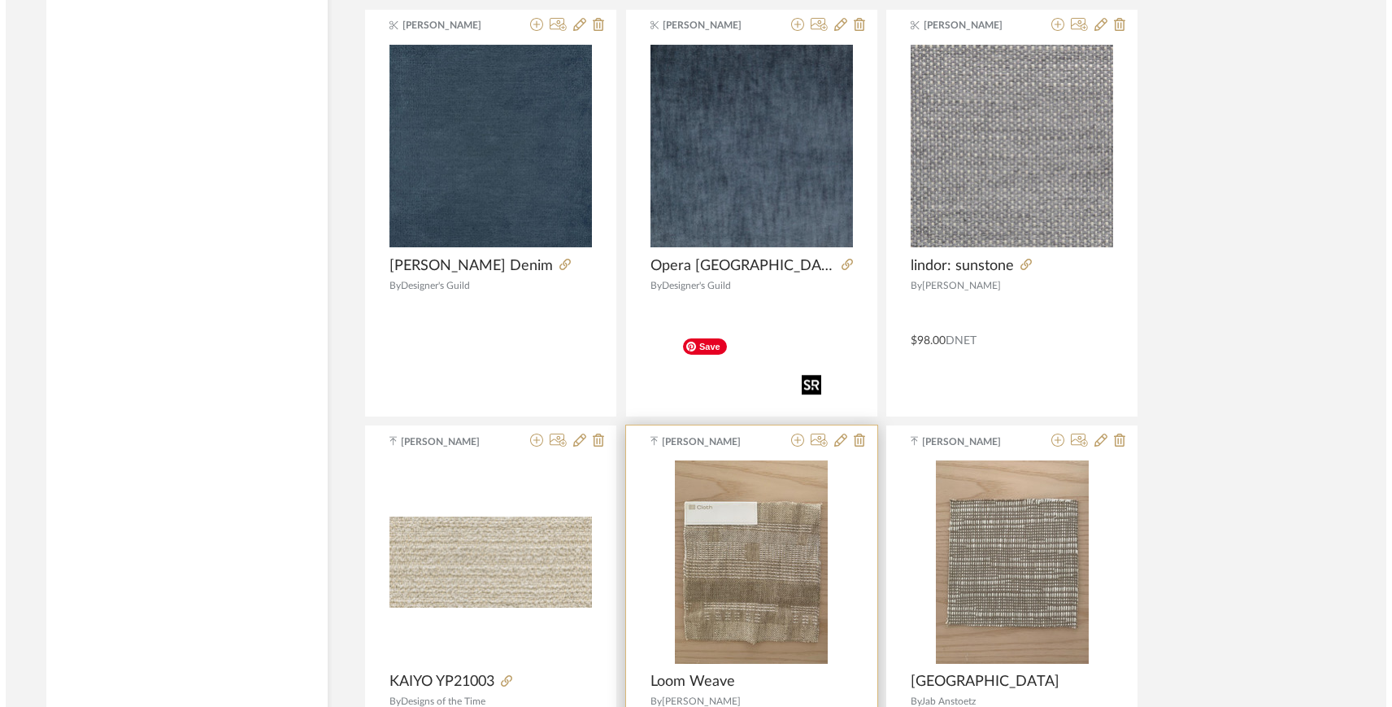
scroll to position [0, 0]
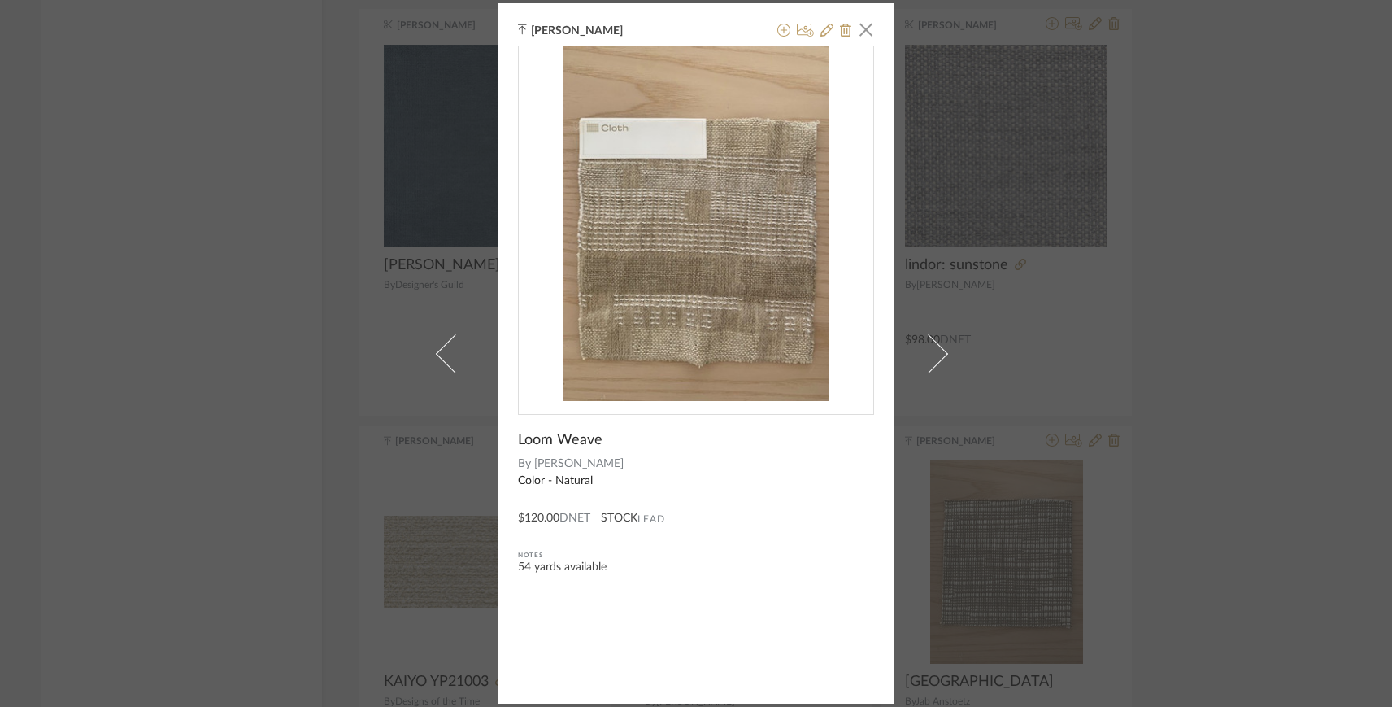
click at [159, 270] on div "[PERSON_NAME] × Loom Weave By [PERSON_NAME] Color - Natural $120.00 DNET STOCK …" at bounding box center [696, 353] width 1392 height 707
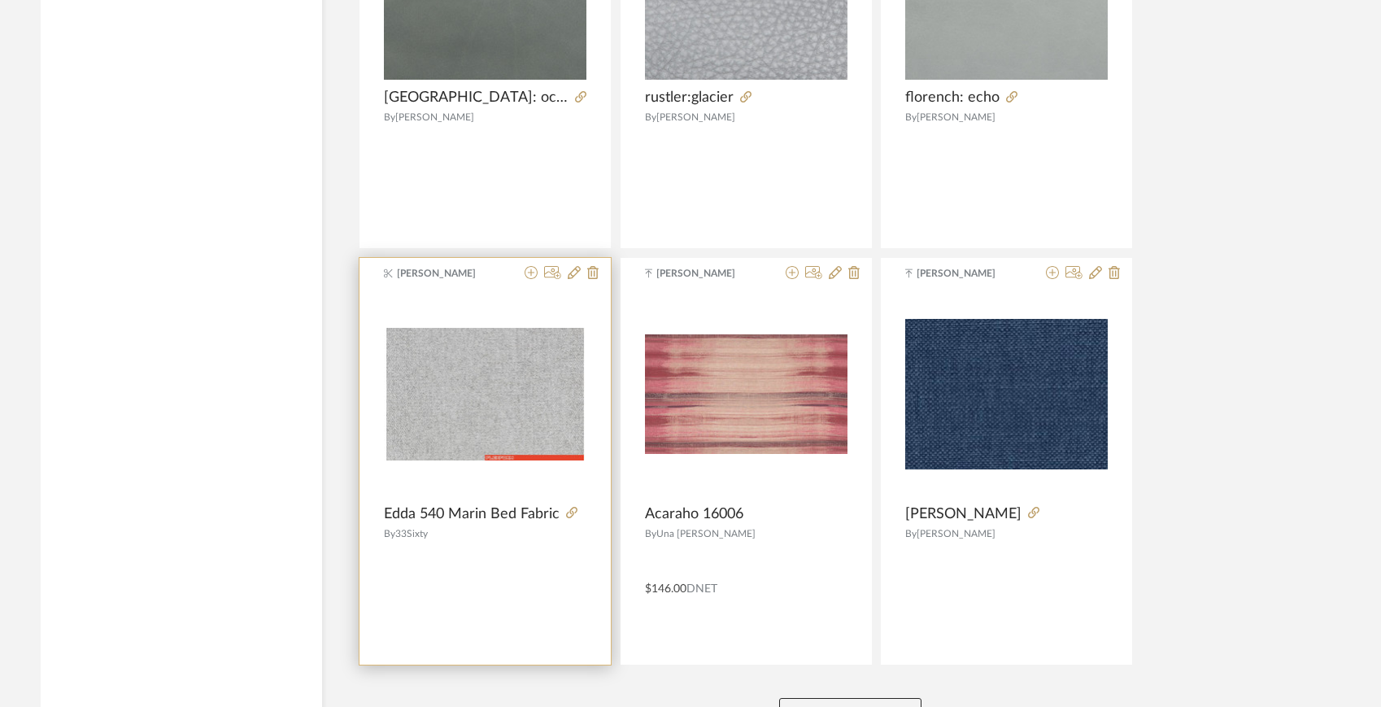
scroll to position [9817, 0]
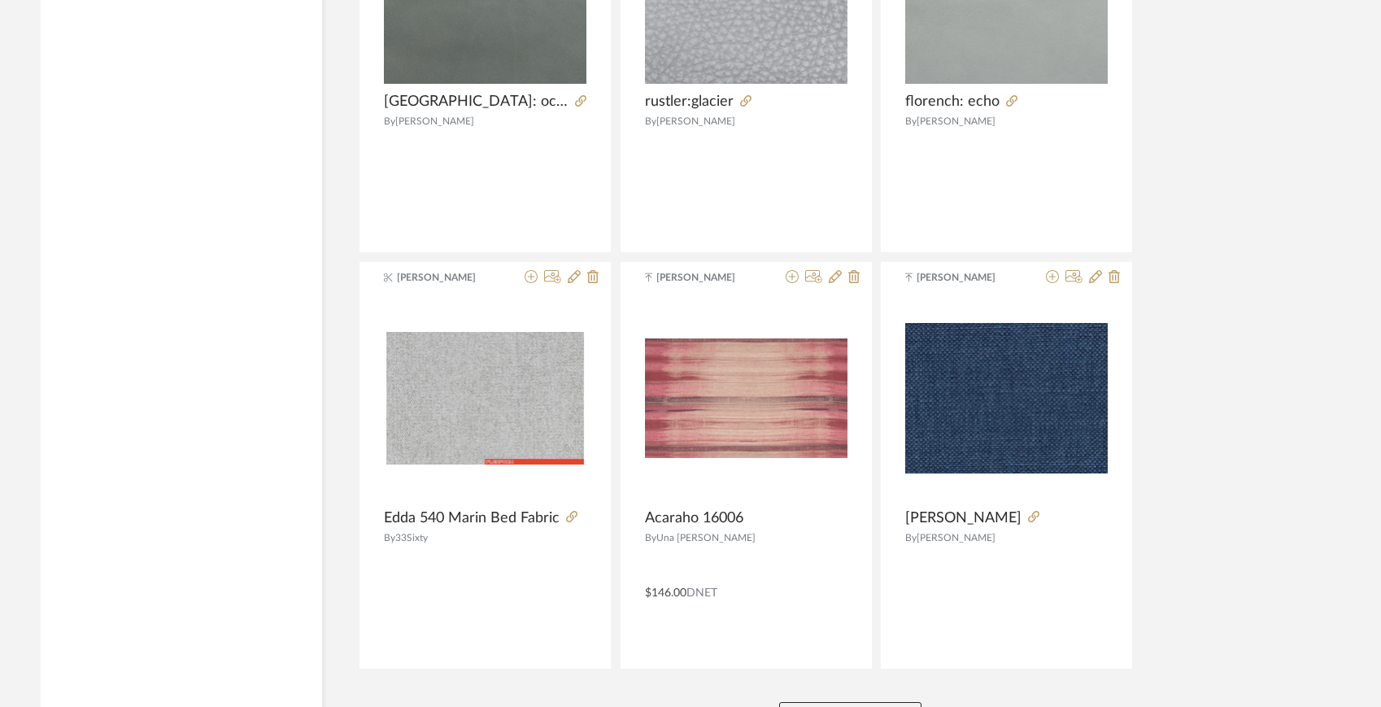
click at [840, 702] on button "View More" at bounding box center [850, 718] width 142 height 33
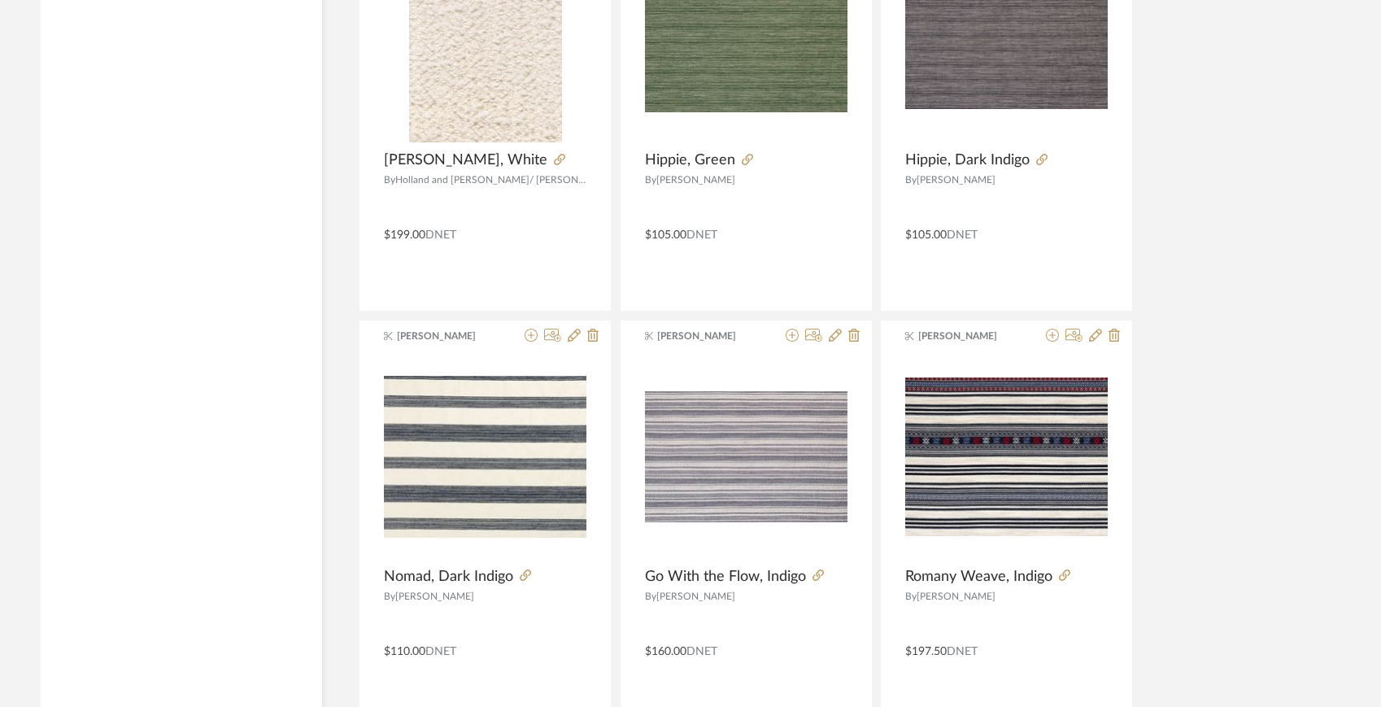
scroll to position [11926, 0]
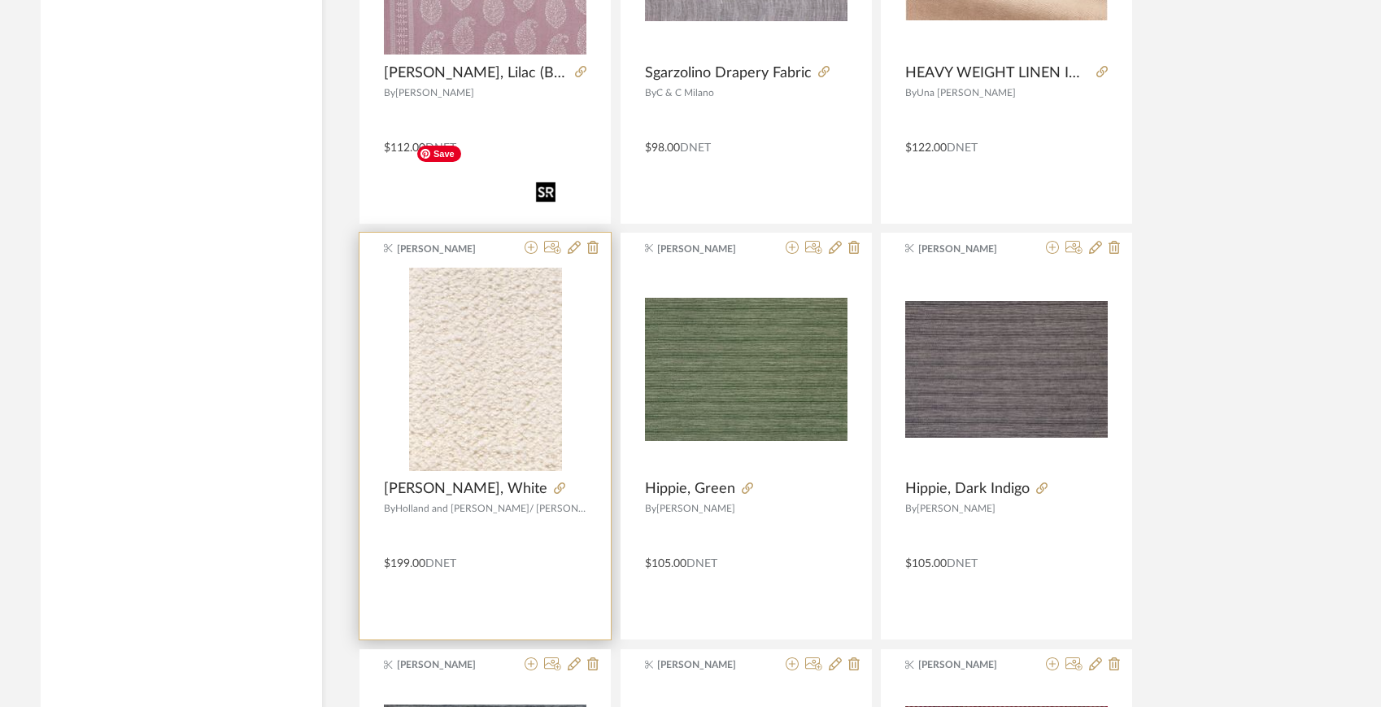
click at [0, 0] on img at bounding box center [0, 0] width 0 height 0
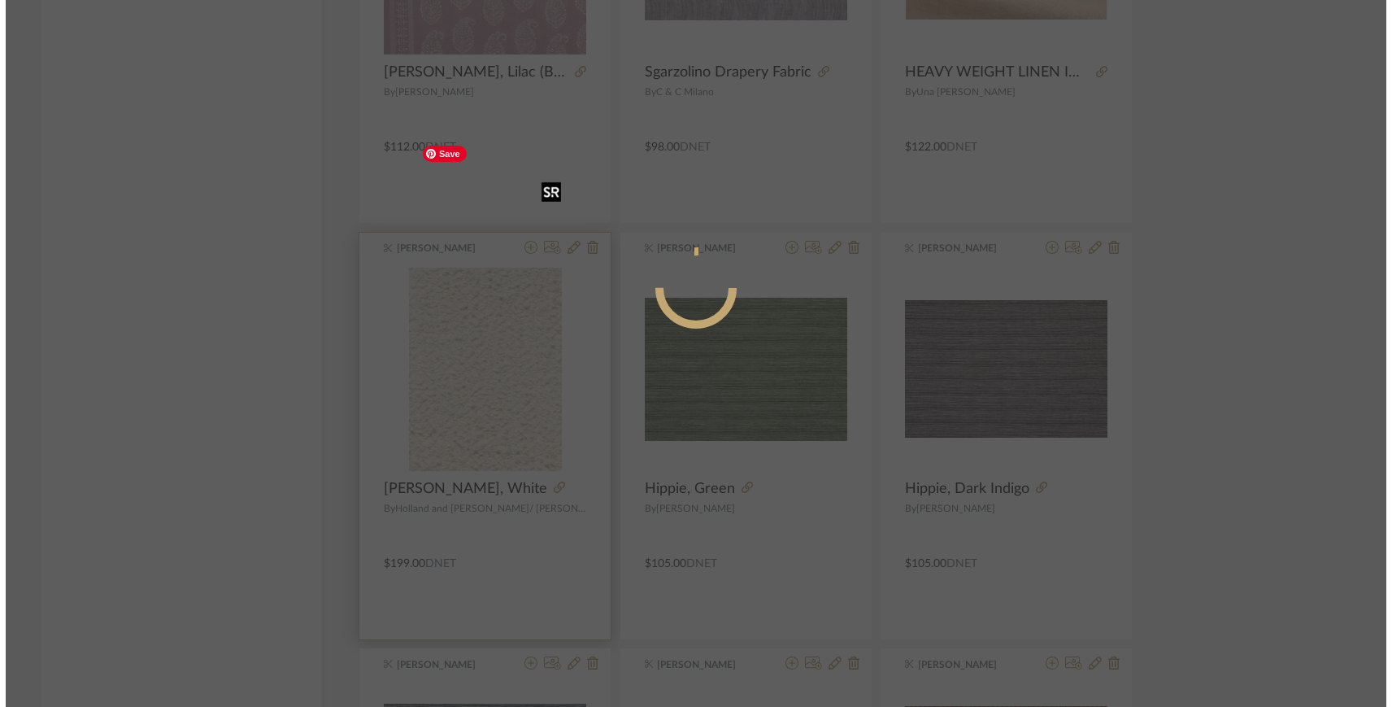
scroll to position [0, 0]
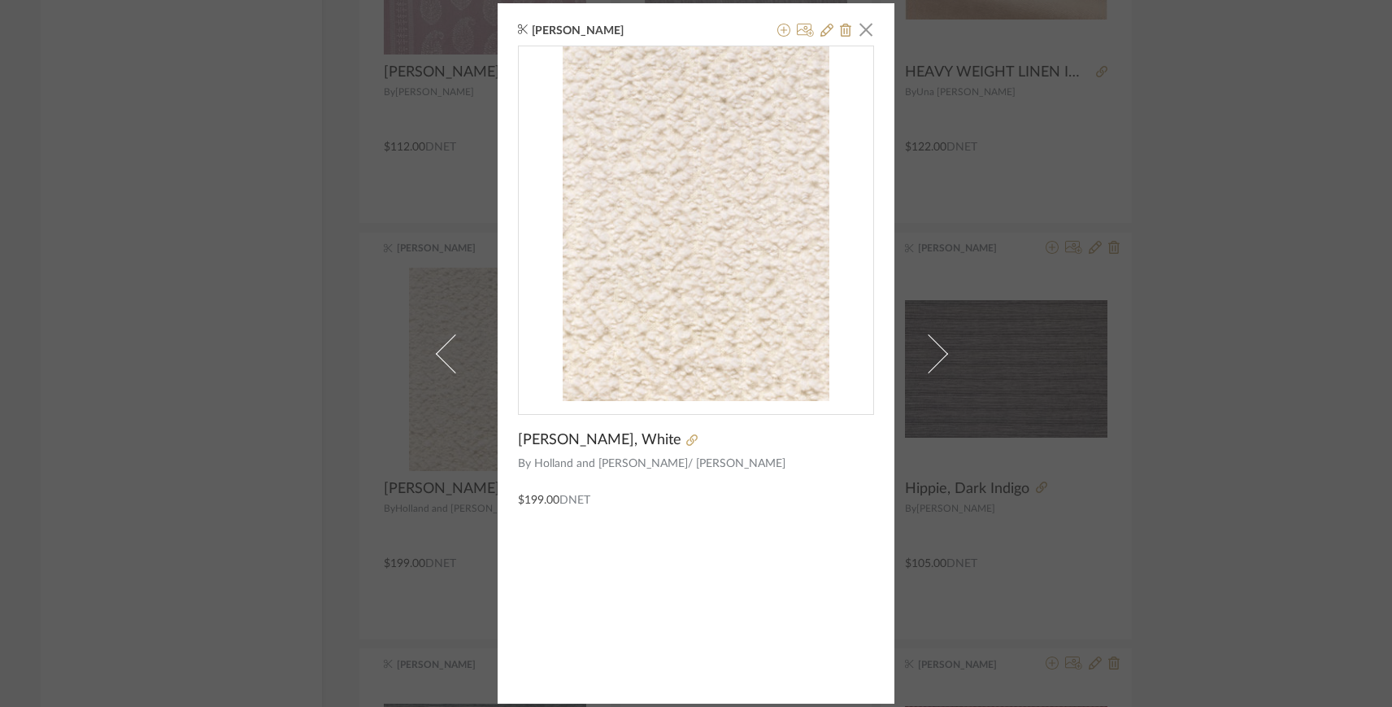
click at [1007, 516] on div "[PERSON_NAME] × [PERSON_NAME], White By Holland and [PERSON_NAME]/ [PERSON_NAME…" at bounding box center [696, 353] width 1392 height 707
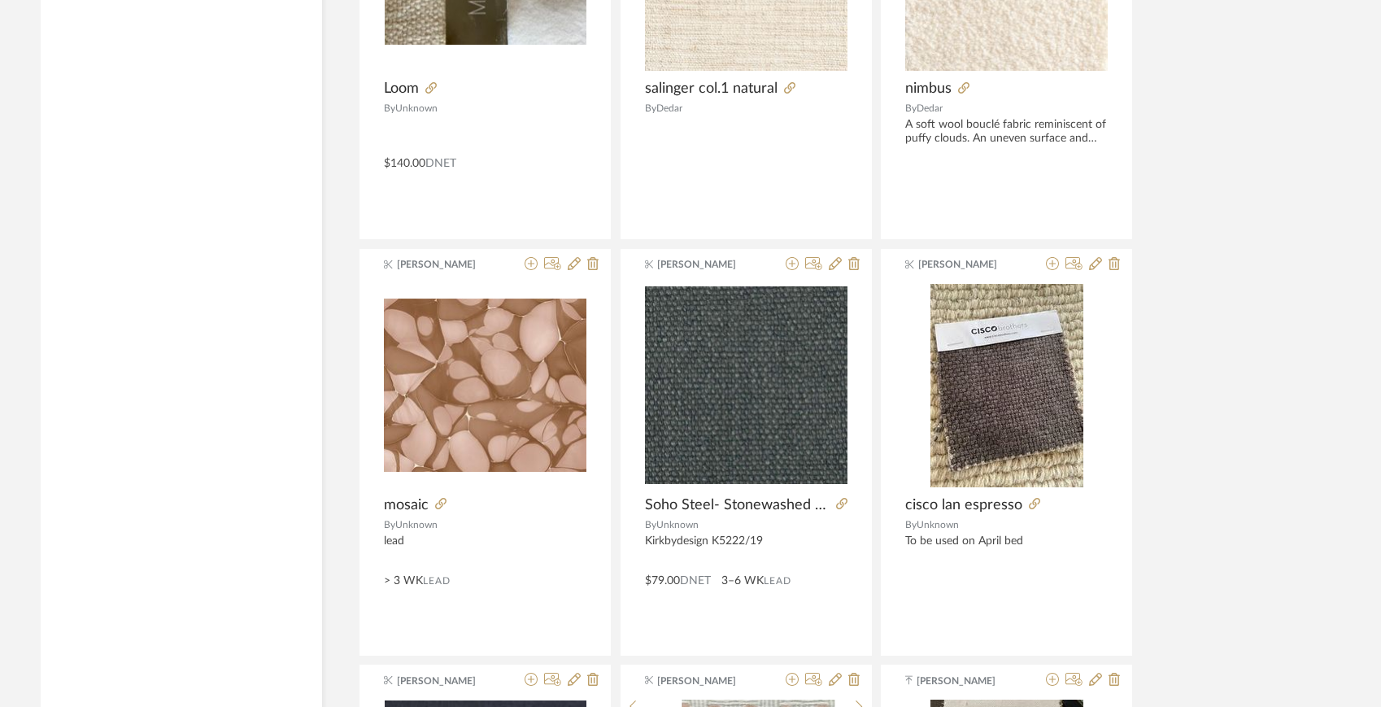
scroll to position [13993, 0]
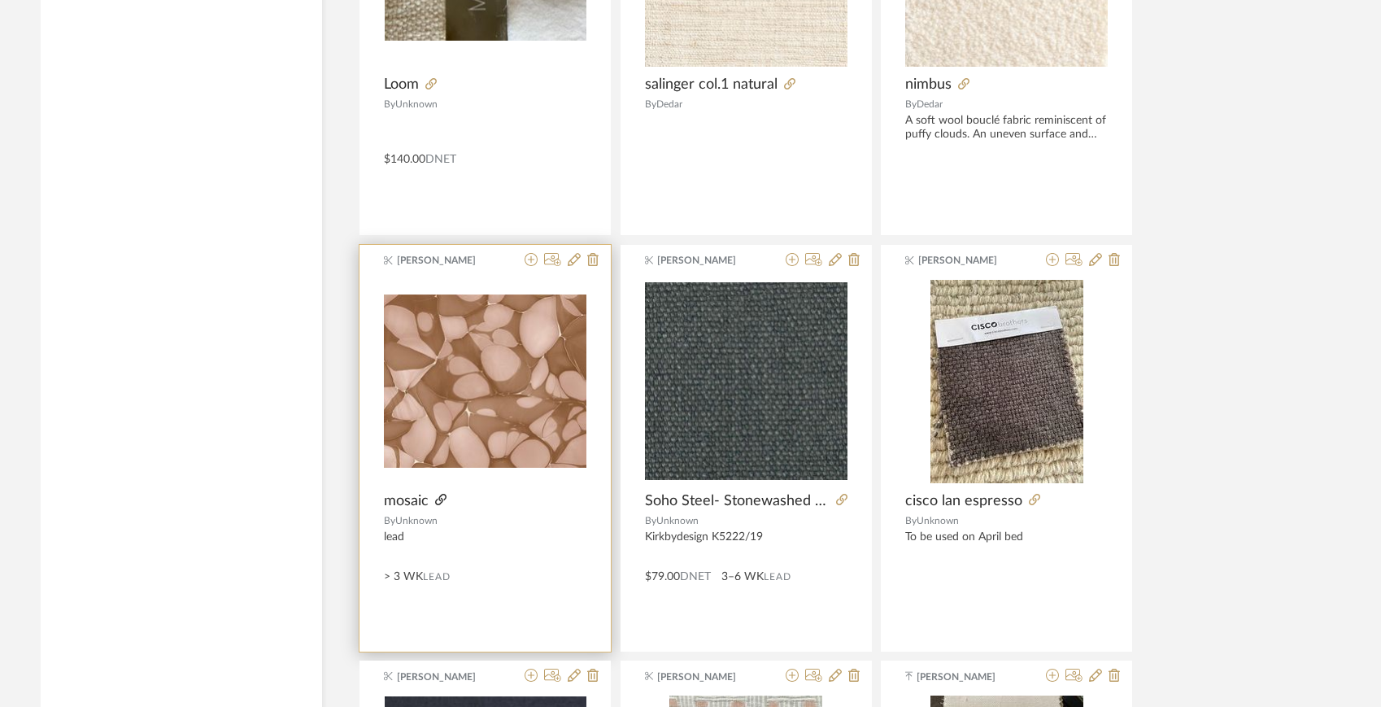
click at [440, 494] on icon at bounding box center [440, 499] width 11 height 11
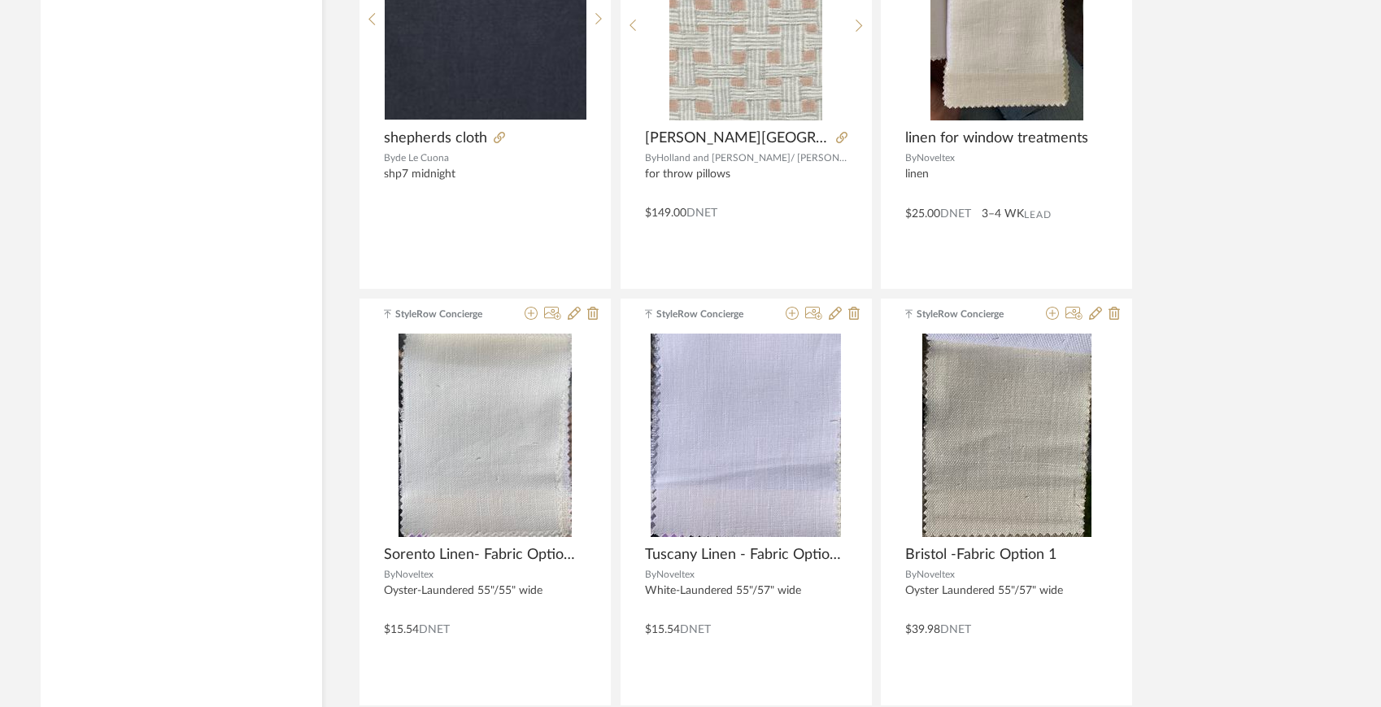
scroll to position [14812, 0]
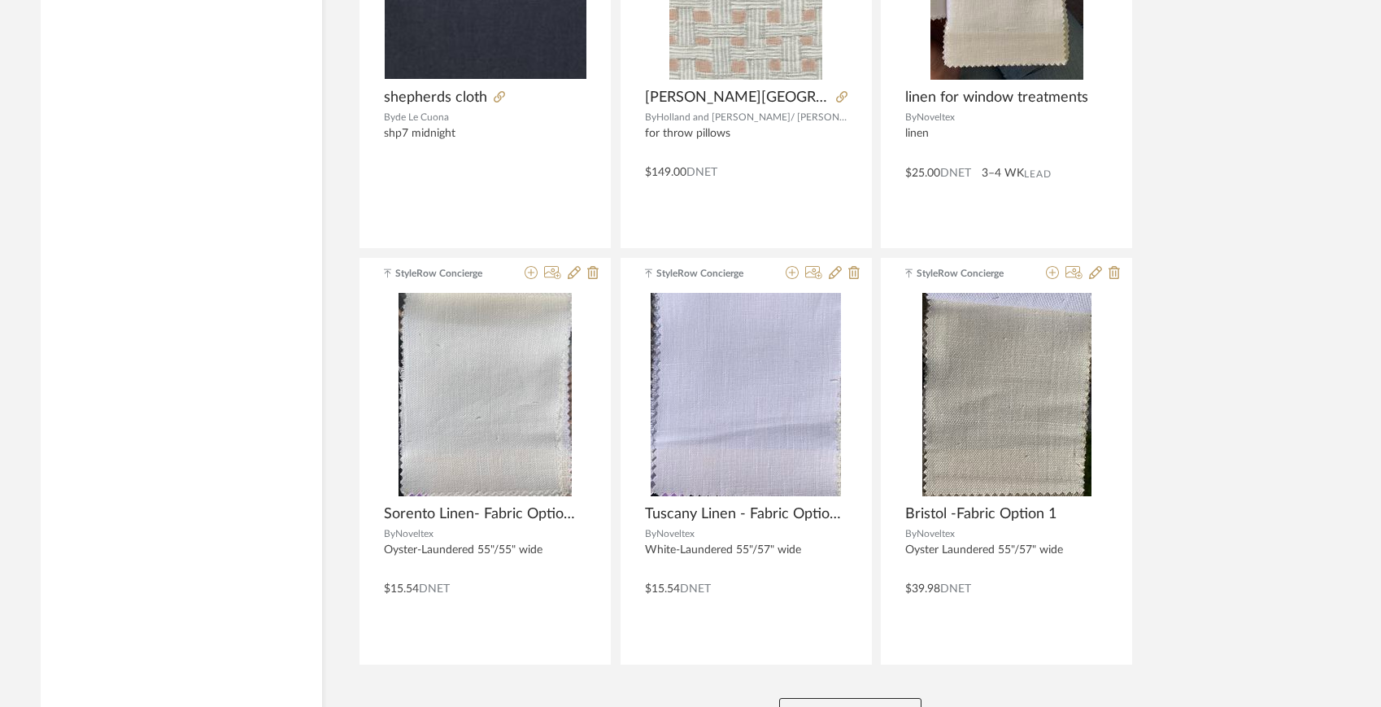
click at [883, 698] on button "View More" at bounding box center [850, 714] width 142 height 33
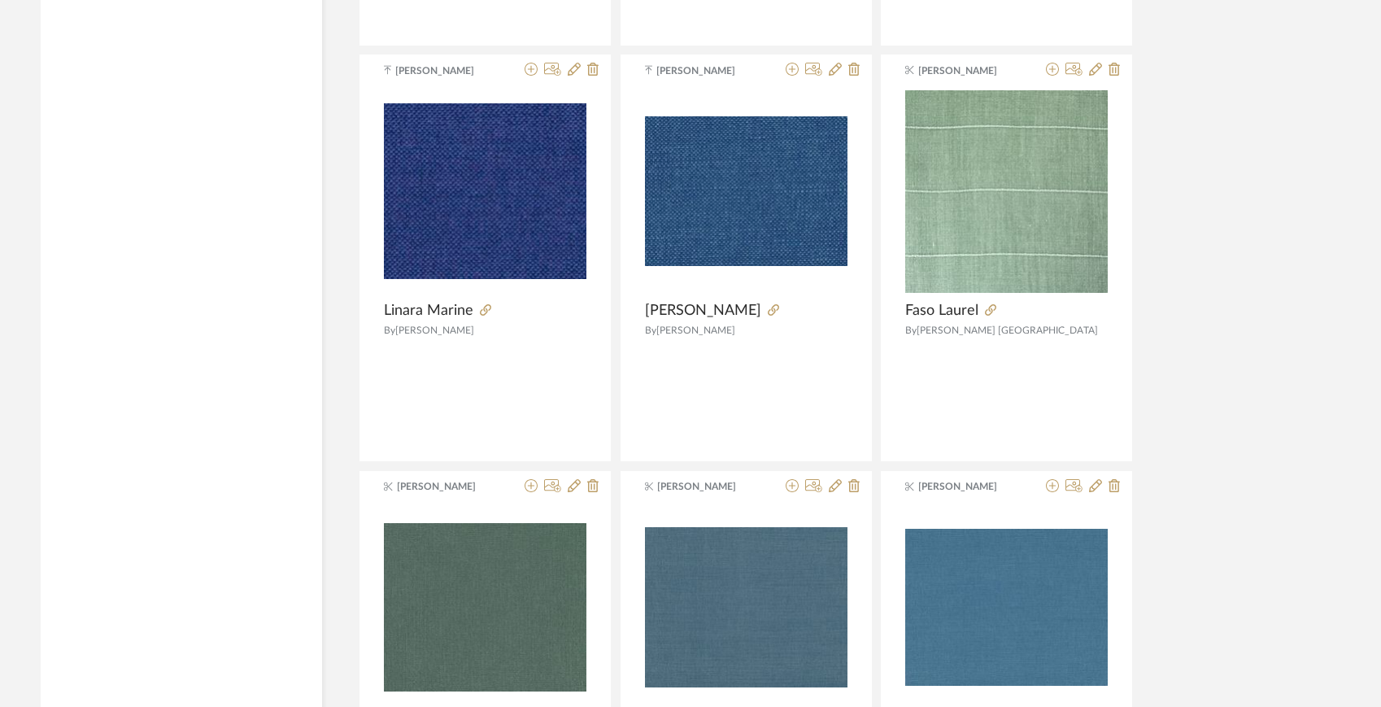
scroll to position [10328, 0]
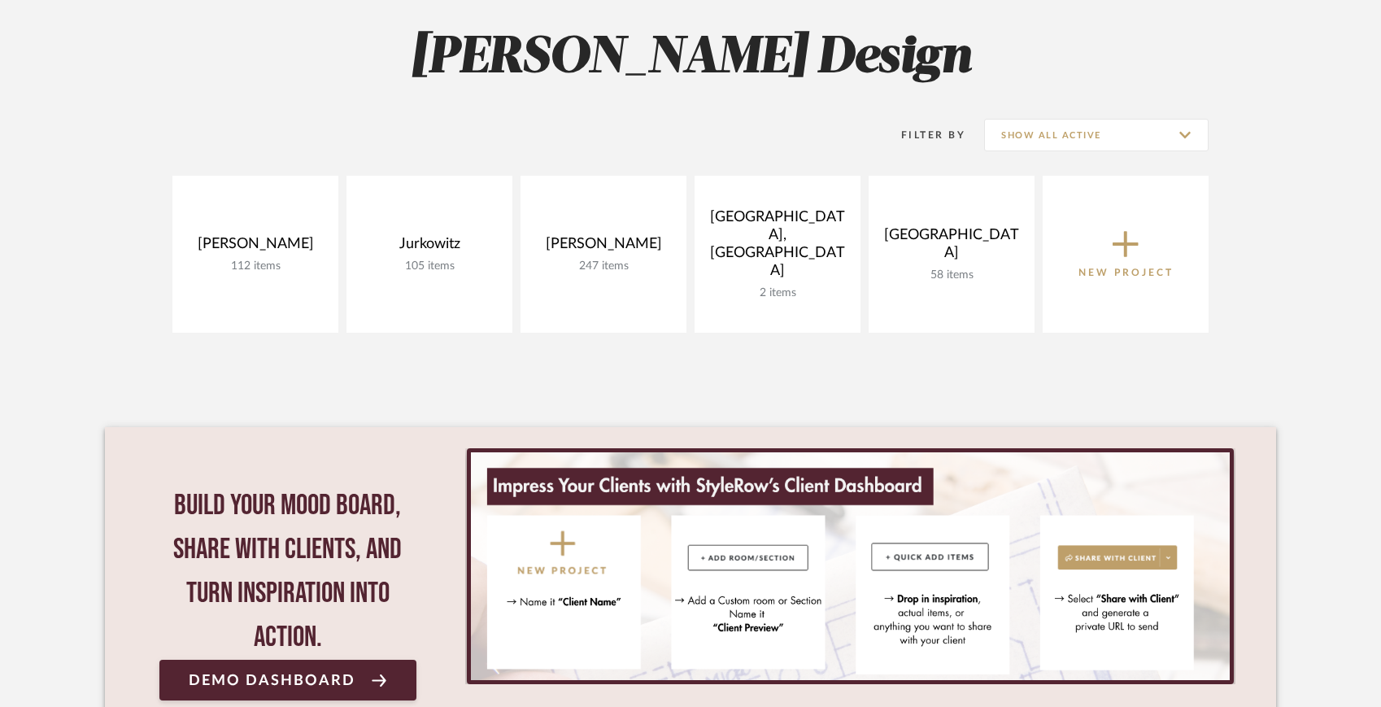
scroll to position [285, 0]
